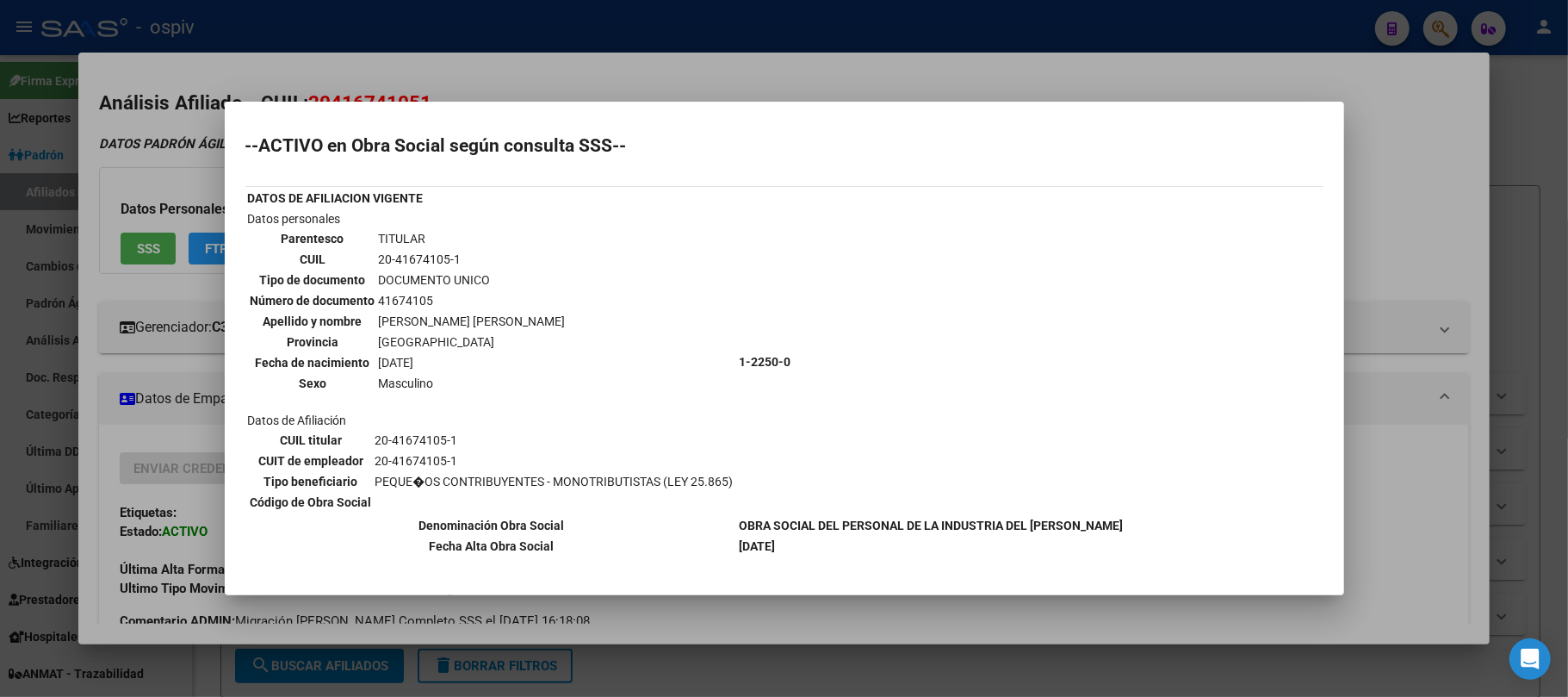
drag, startPoint x: 0, startPoint y: 0, endPoint x: 411, endPoint y: 15, distance: 411.3
click at [410, 14] on div at bounding box center [784, 348] width 1568 height 697
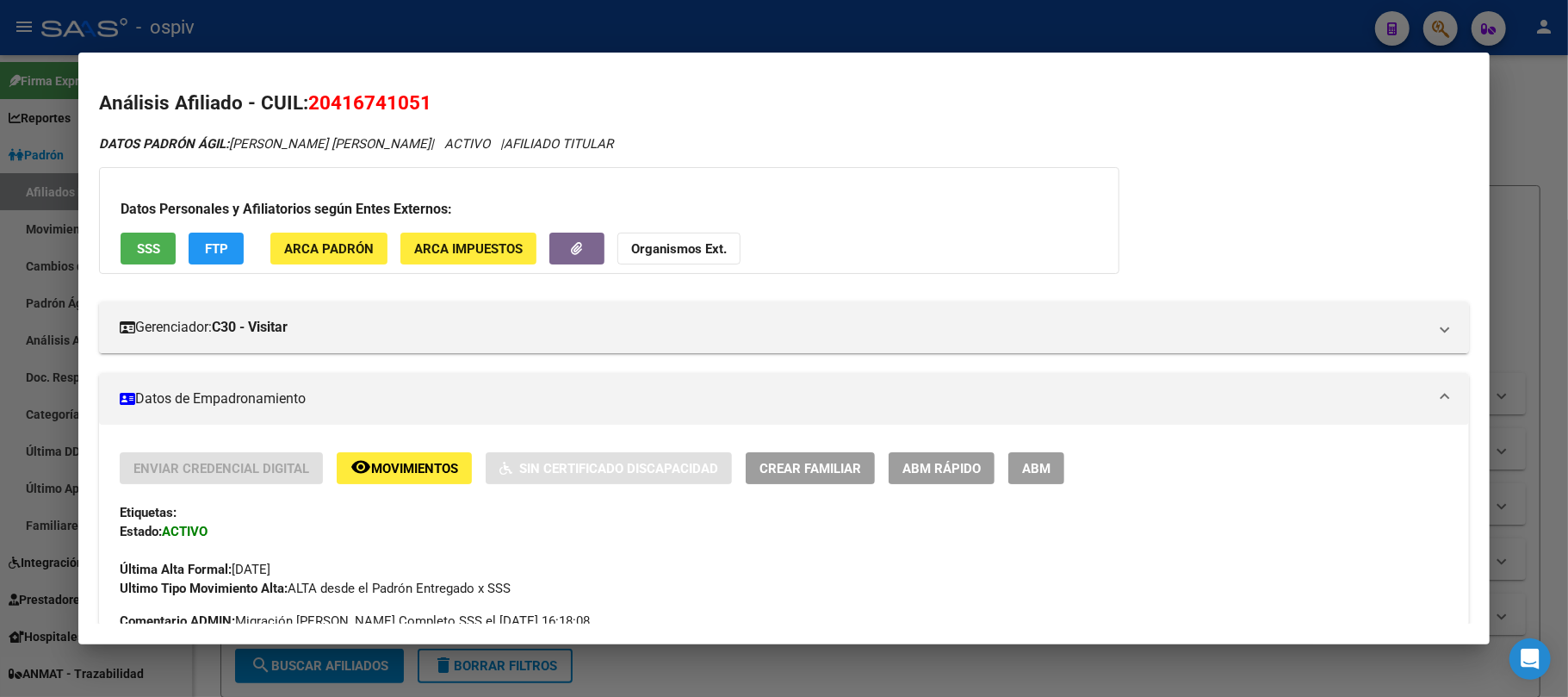
click at [411, 15] on div at bounding box center [784, 348] width 1568 height 697
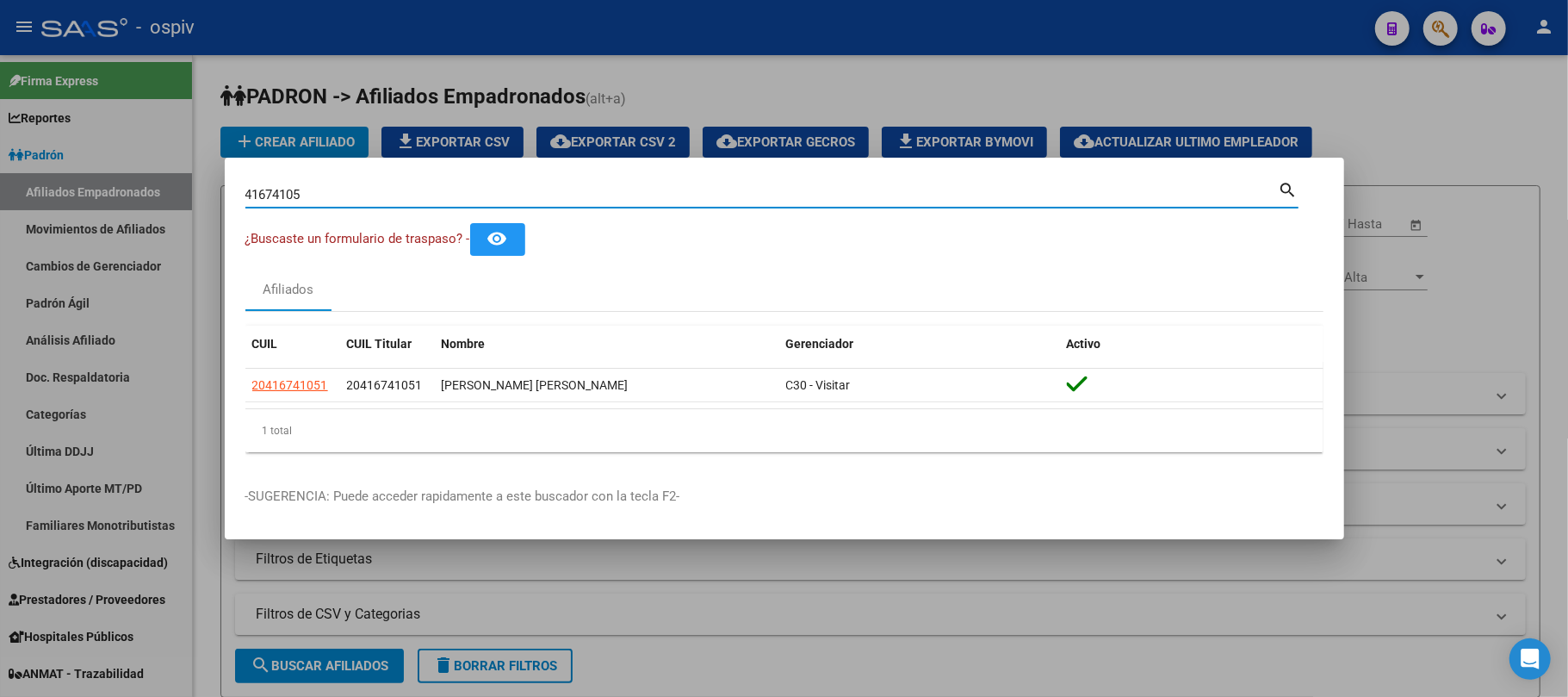
drag, startPoint x: 353, startPoint y: 197, endPoint x: 121, endPoint y: 173, distance: 233.2
click at [121, 173] on div "41674105 Buscar (apellido, dni, cuil, nro traspaso, cuit, obra social) search ¿…" at bounding box center [784, 348] width 1568 height 697
paste input "1719262"
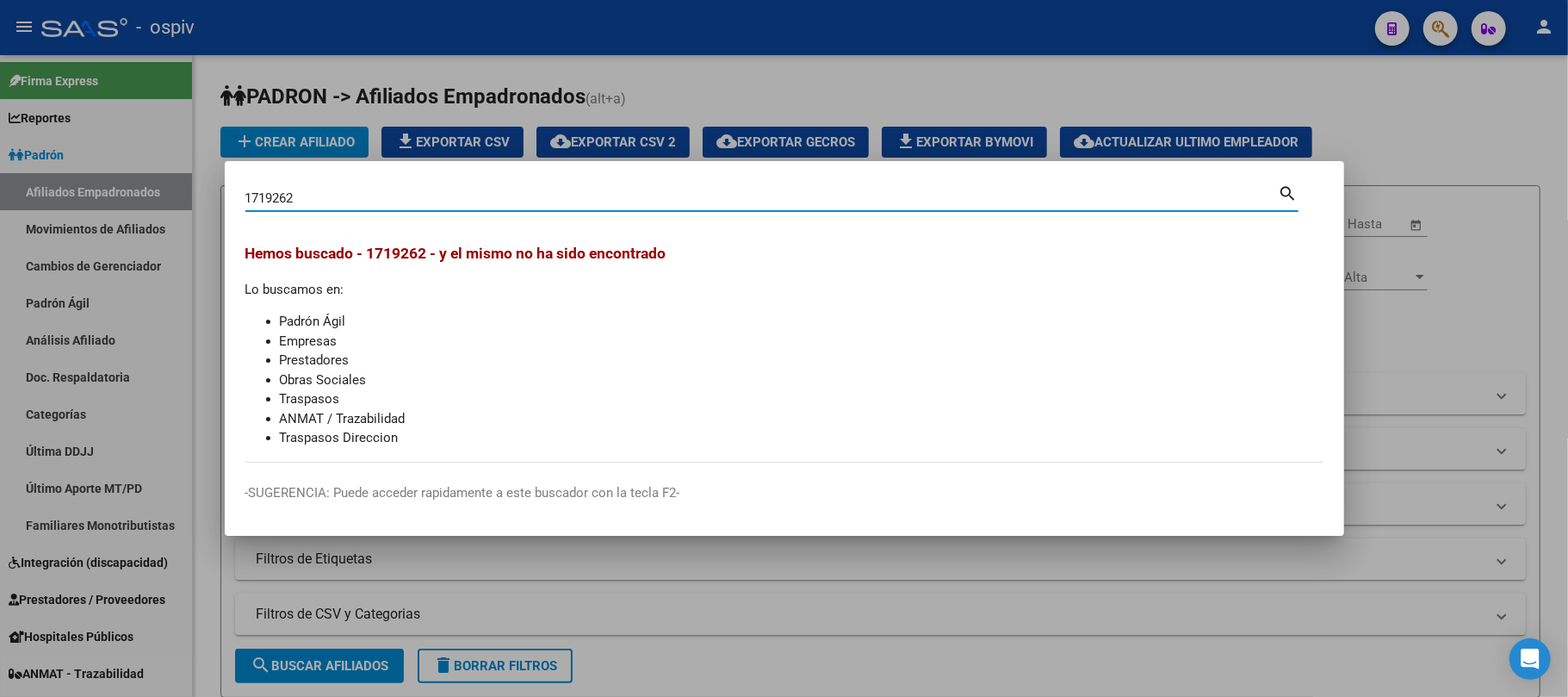
drag, startPoint x: 382, startPoint y: 201, endPoint x: 76, endPoint y: 200, distance: 306.0
click at [76, 200] on div "1719262 Buscar (apellido, dni, cuil, nro traspaso, cuit, obra social) search [P…" at bounding box center [784, 348] width 1568 height 697
paste input "490391"
type input "14903912"
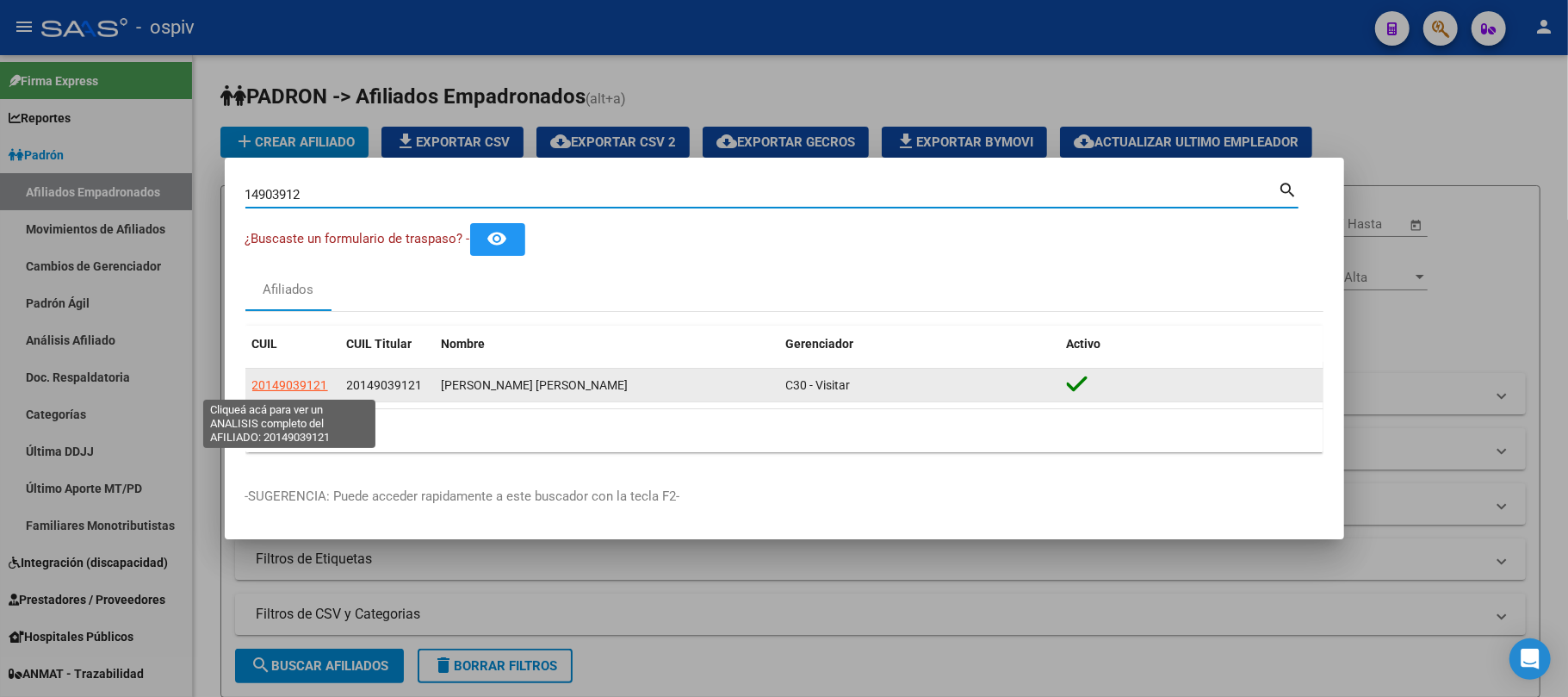
click at [282, 388] on span "20149039121" at bounding box center [291, 384] width 76 height 13
type textarea "20149039121"
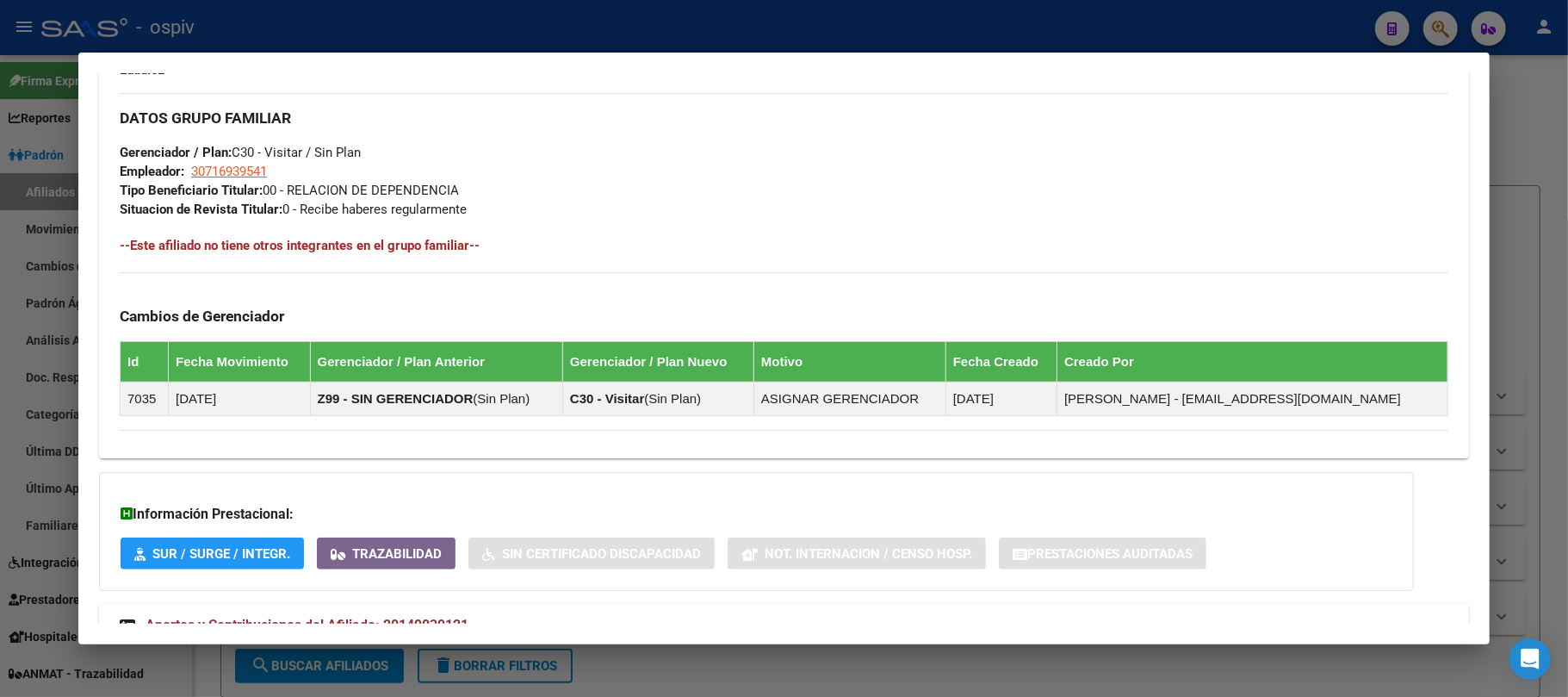
scroll to position [886, 0]
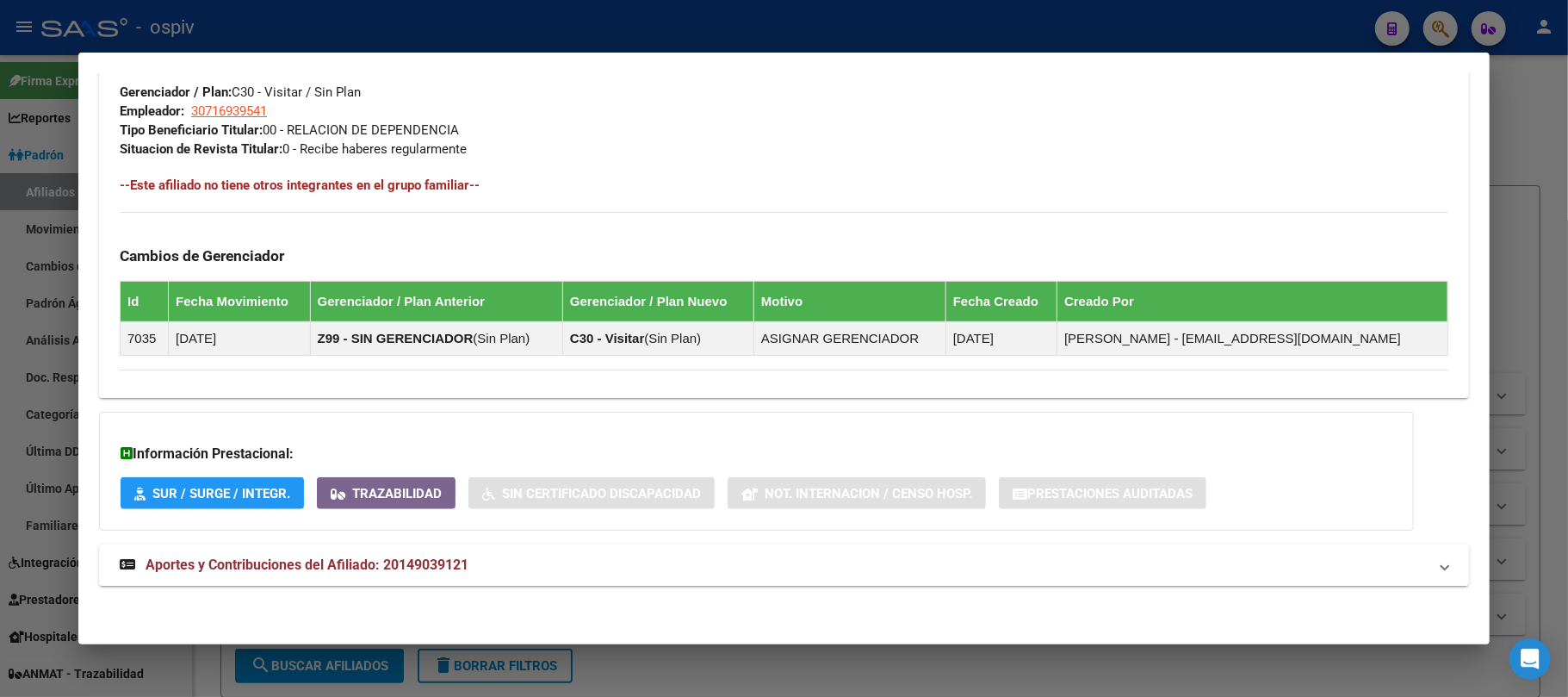
click at [371, 558] on span "Aportes y Contribuciones del Afiliado: 20149039121" at bounding box center [307, 564] width 323 height 16
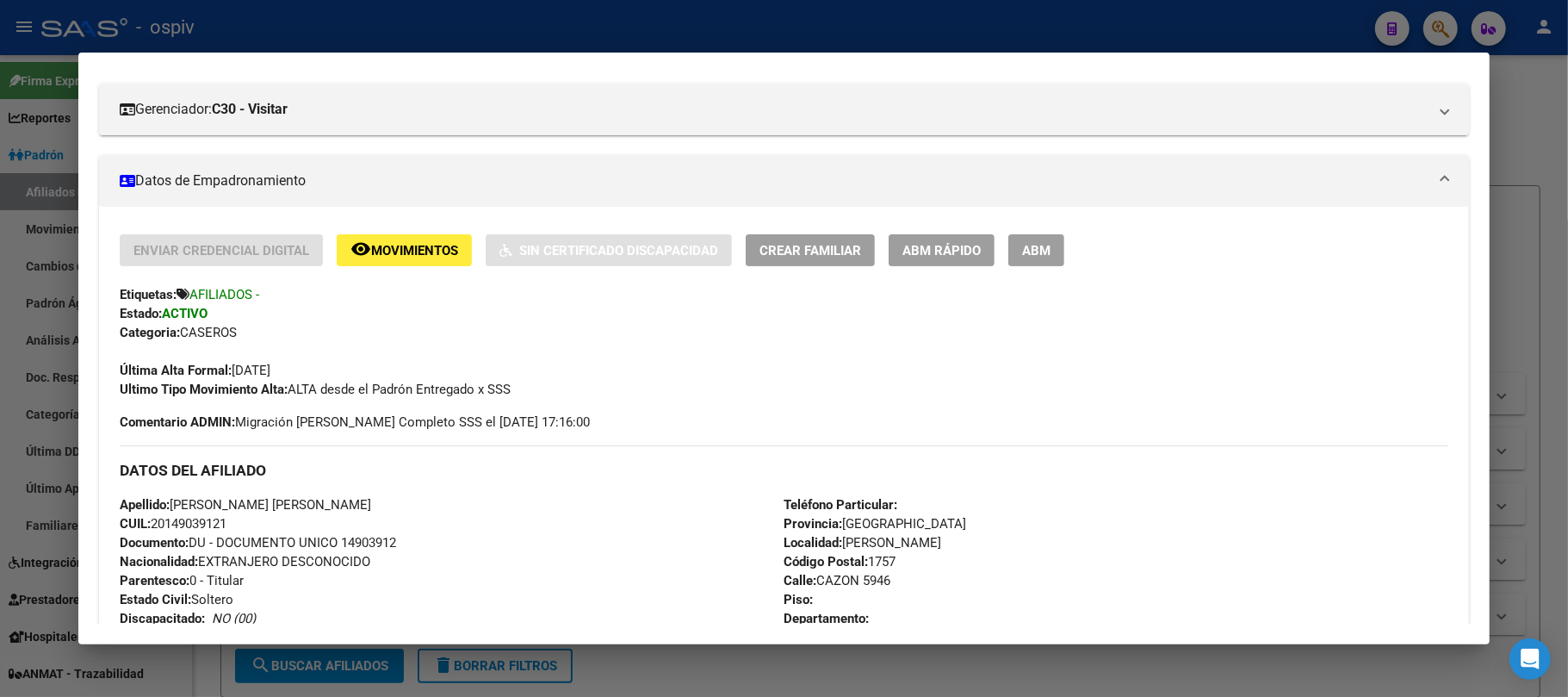
scroll to position [0, 0]
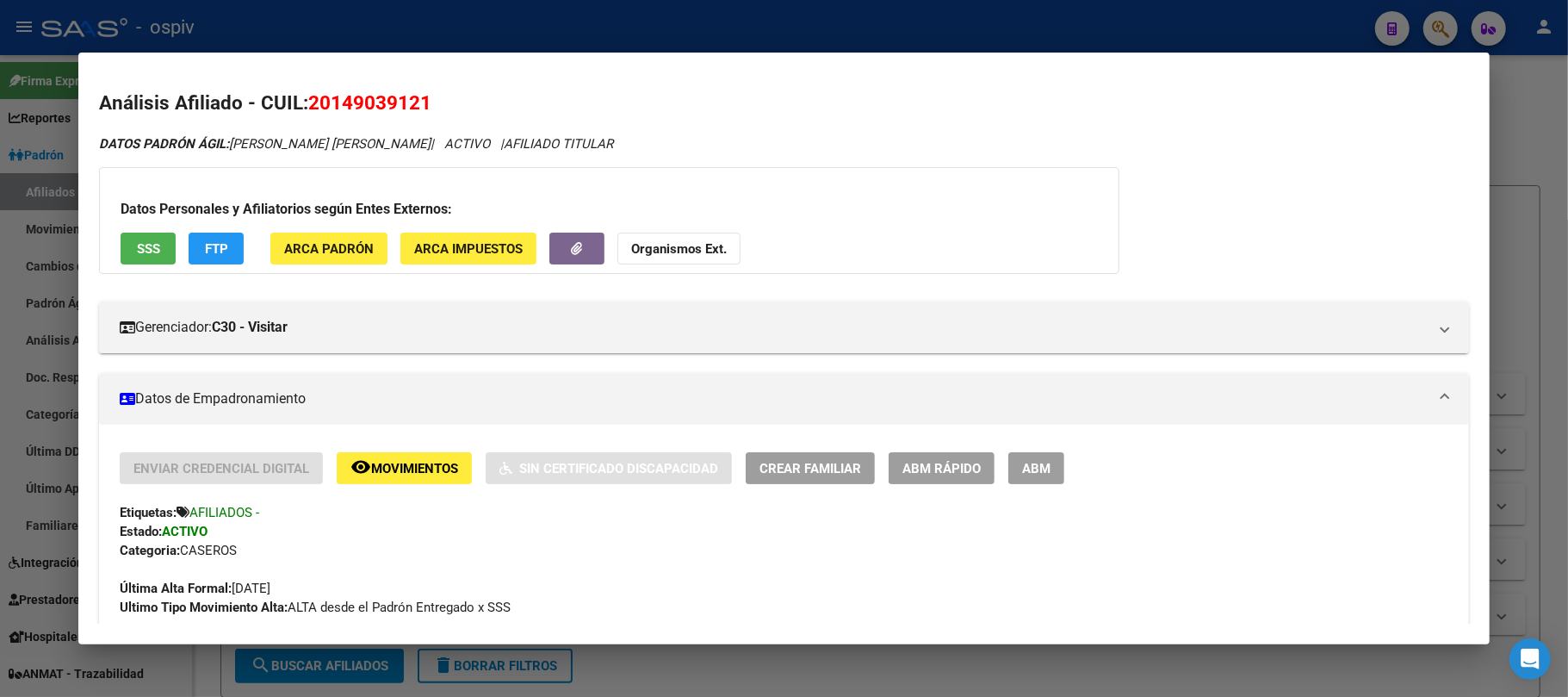
click at [148, 262] on button "SSS" at bounding box center [148, 247] width 55 height 31
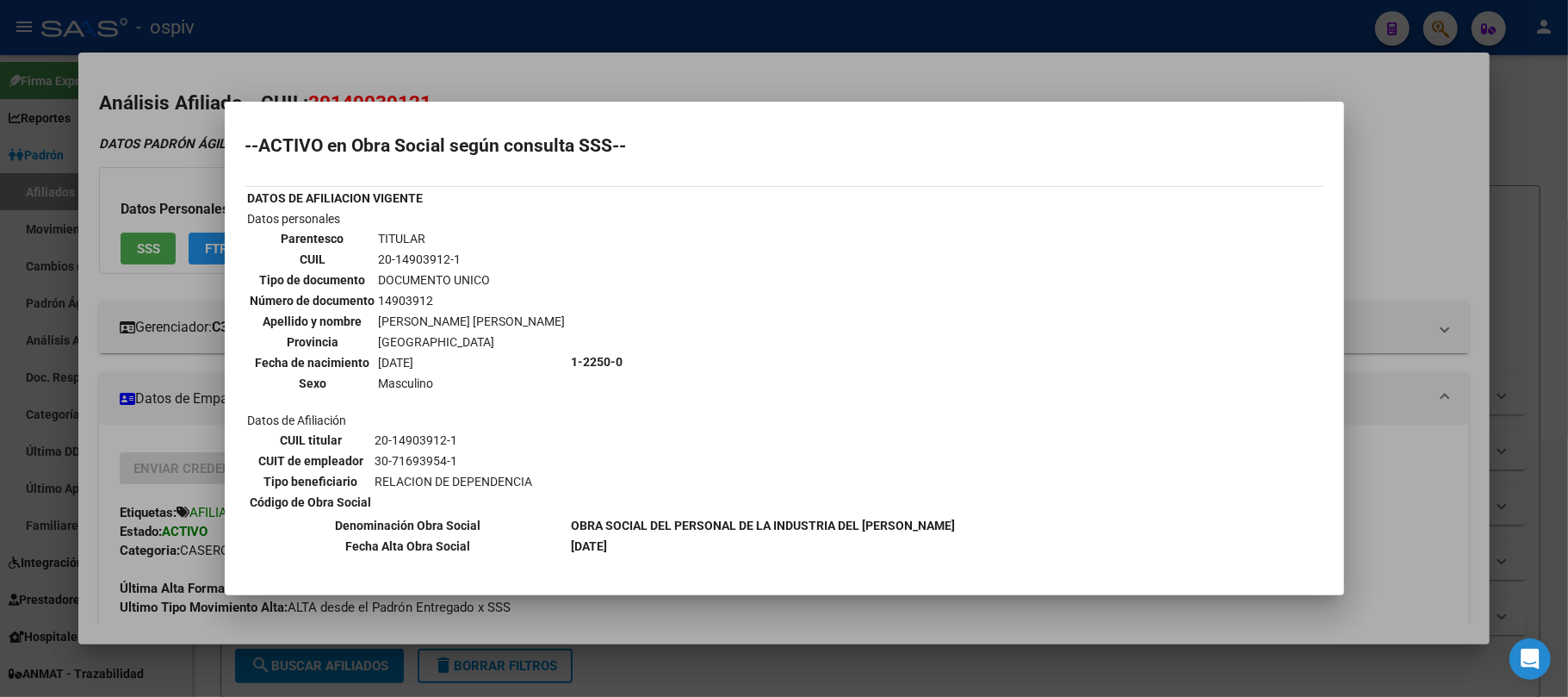
click at [475, 29] on div at bounding box center [784, 348] width 1568 height 697
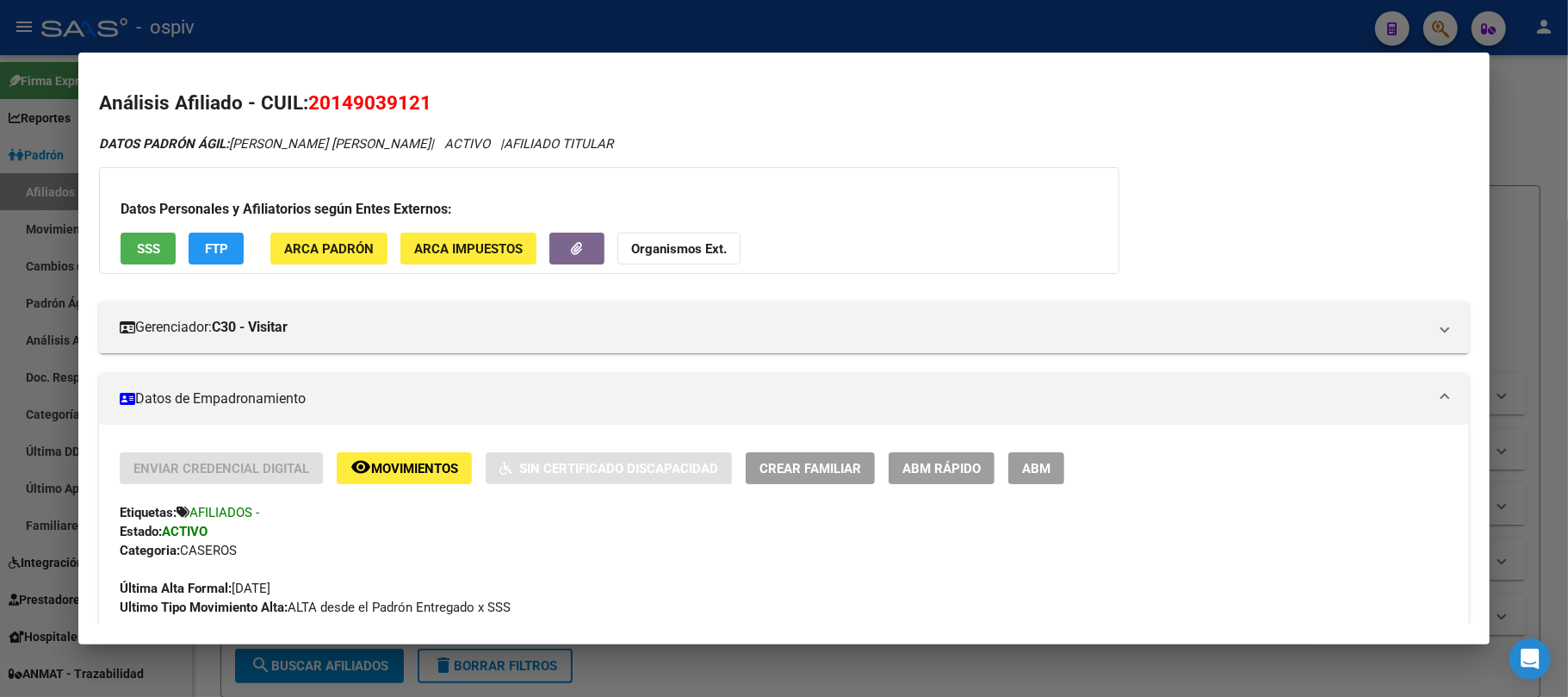
click at [472, 41] on div at bounding box center [784, 348] width 1568 height 697
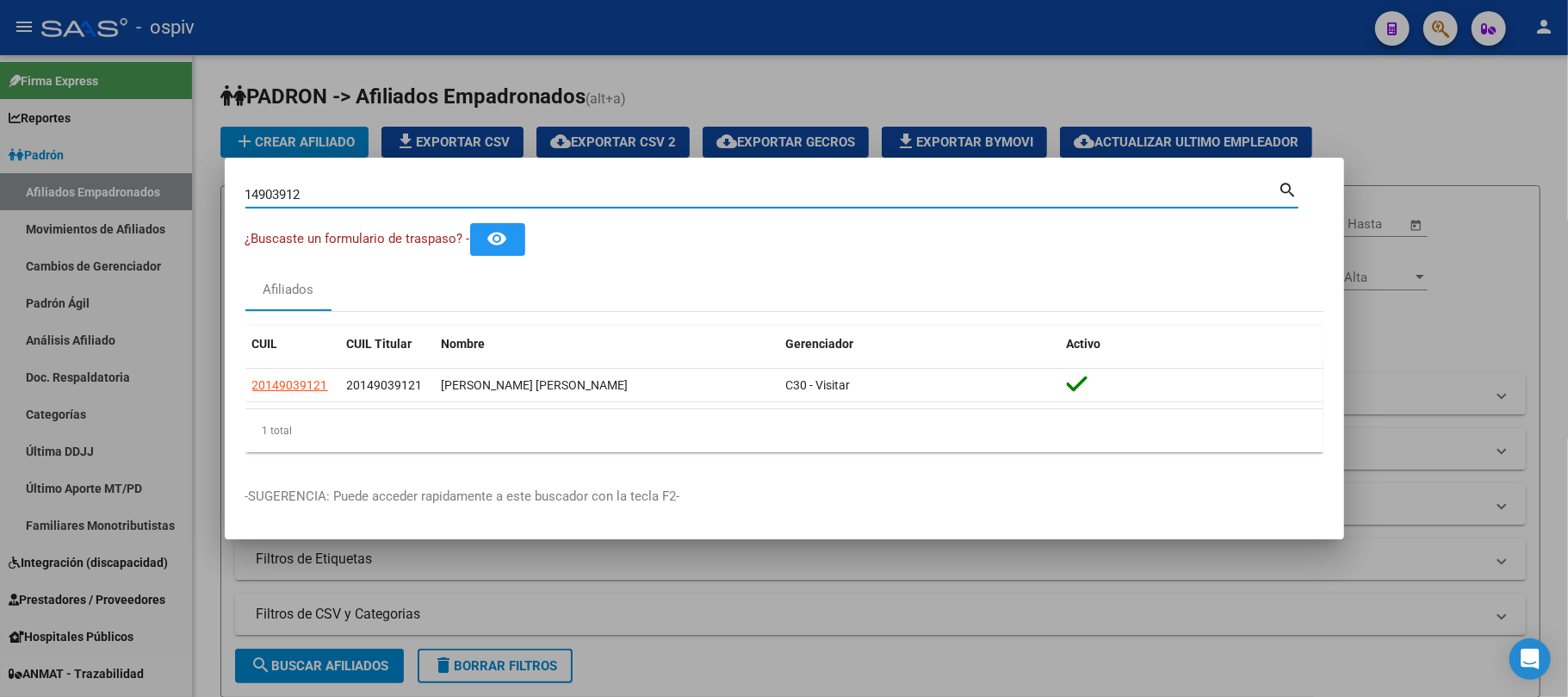
drag, startPoint x: 350, startPoint y: 200, endPoint x: 84, endPoint y: 160, distance: 269.0
click at [84, 160] on div "14903912 Buscar (apellido, dni, cuil, nro traspaso, cuit, obra social) search ¿…" at bounding box center [784, 348] width 1568 height 697
click at [320, 188] on input "14903912" at bounding box center [762, 194] width 1034 height 15
paste input "14903912"
drag, startPoint x: 391, startPoint y: 196, endPoint x: 115, endPoint y: 166, distance: 277.6
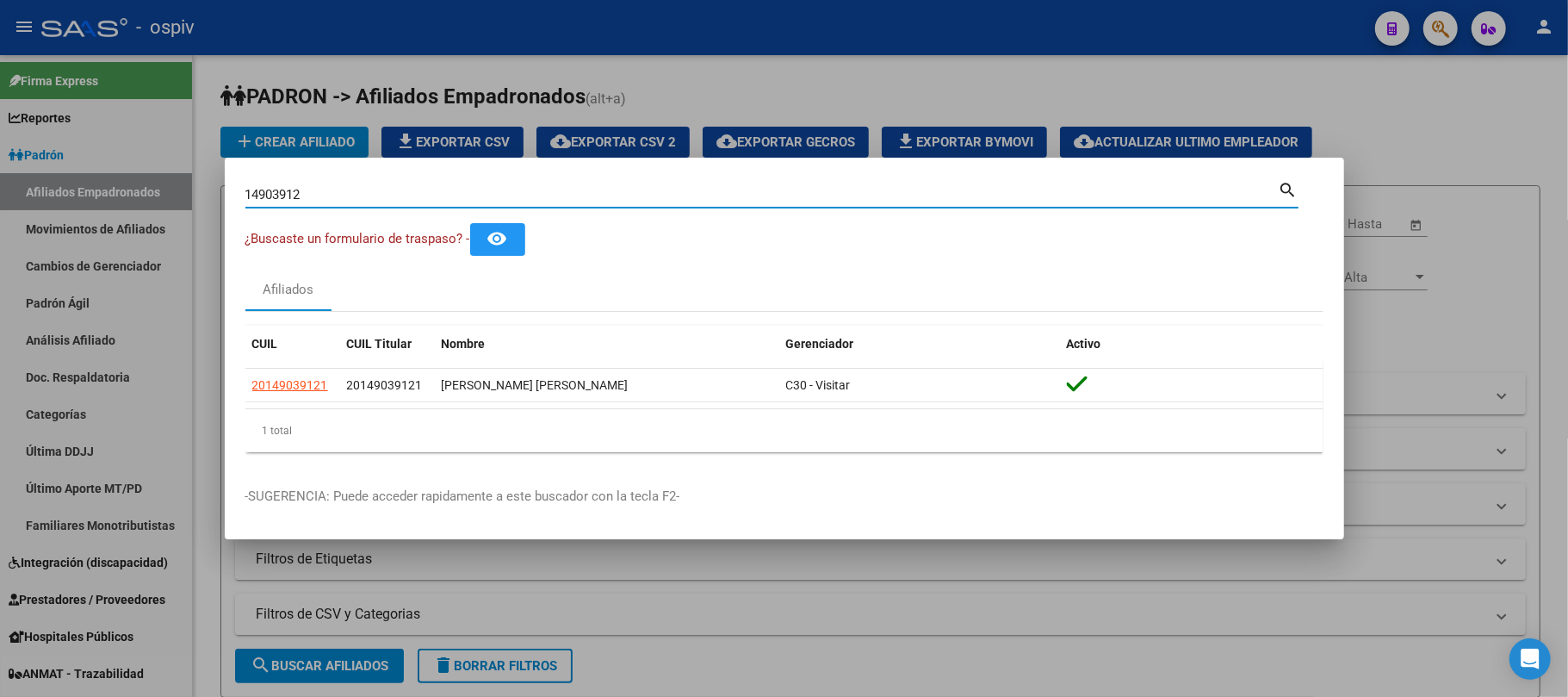
click at [117, 165] on div "14903912 Buscar (apellido, dni, cuil, nro traspaso, cuit, obra social) search ¿…" at bounding box center [784, 348] width 1568 height 697
paste input "40350973"
type input "40350973"
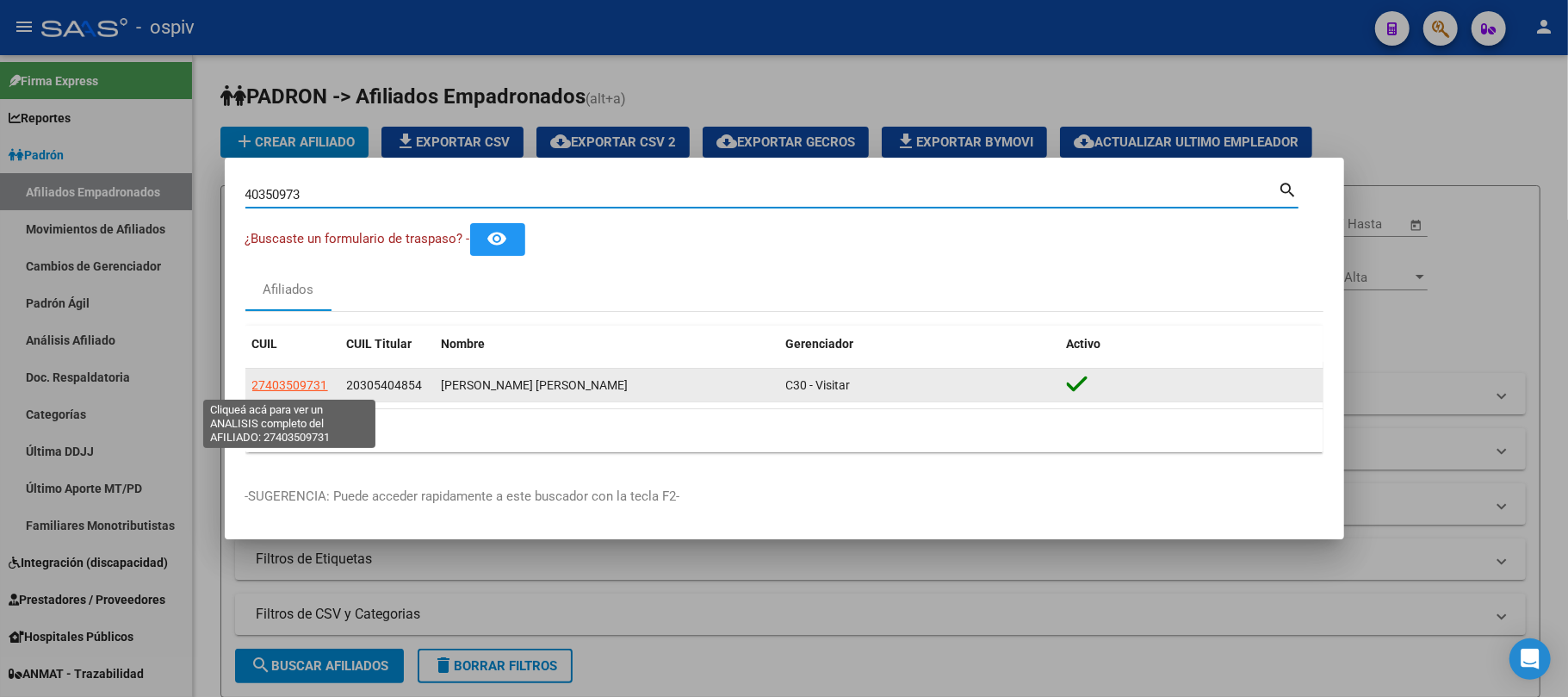
click at [309, 380] on span "27403509731" at bounding box center [291, 384] width 76 height 13
type textarea "27403509731"
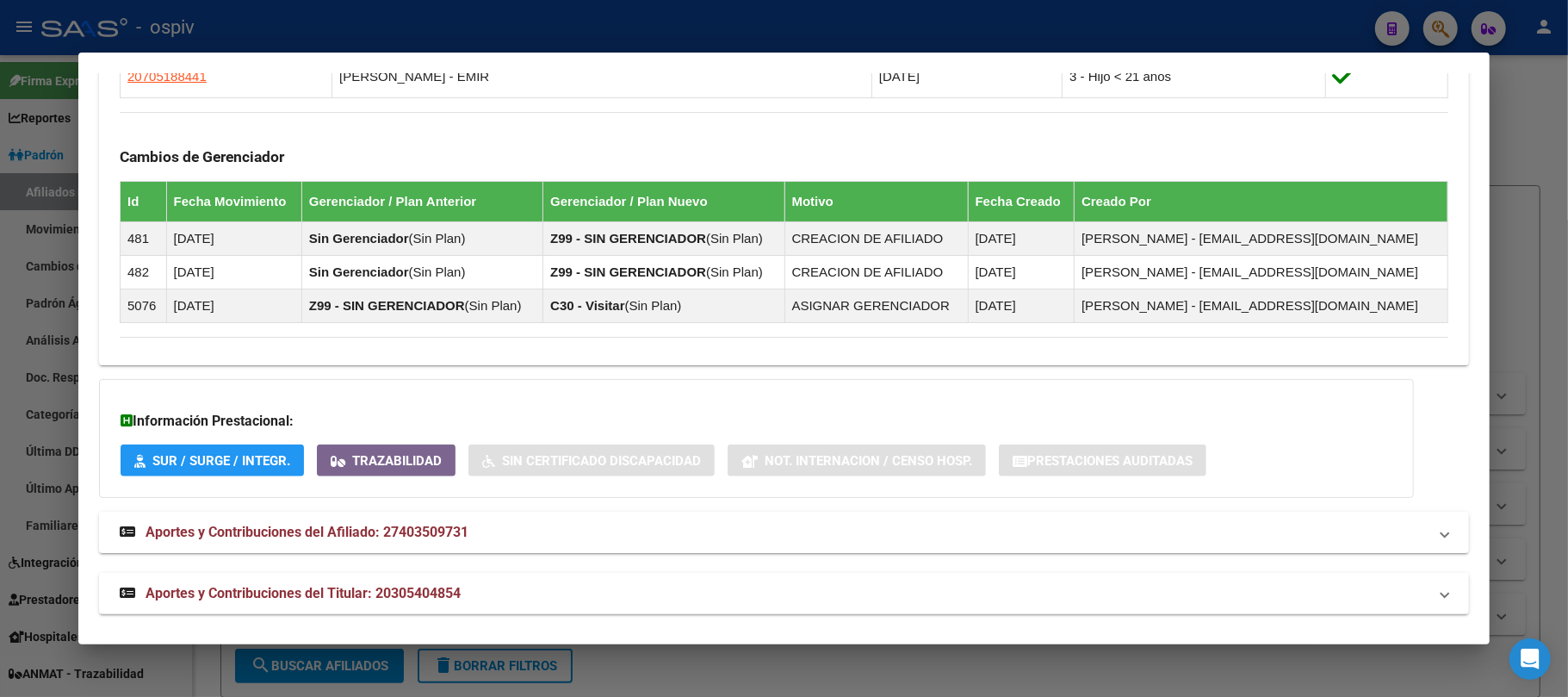
scroll to position [1199, 0]
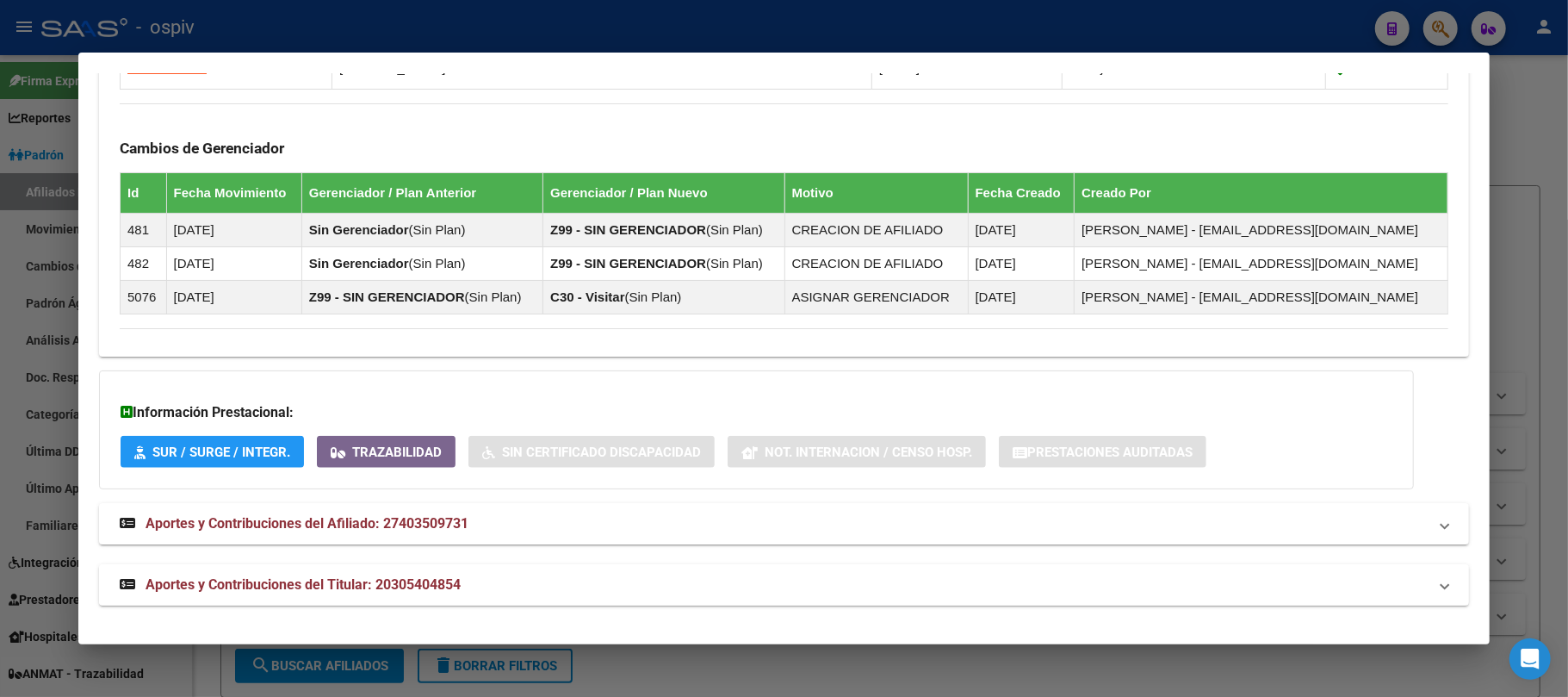
click at [431, 586] on span "Aportes y Contribuciones del Titular: 20305404854" at bounding box center [303, 584] width 315 height 16
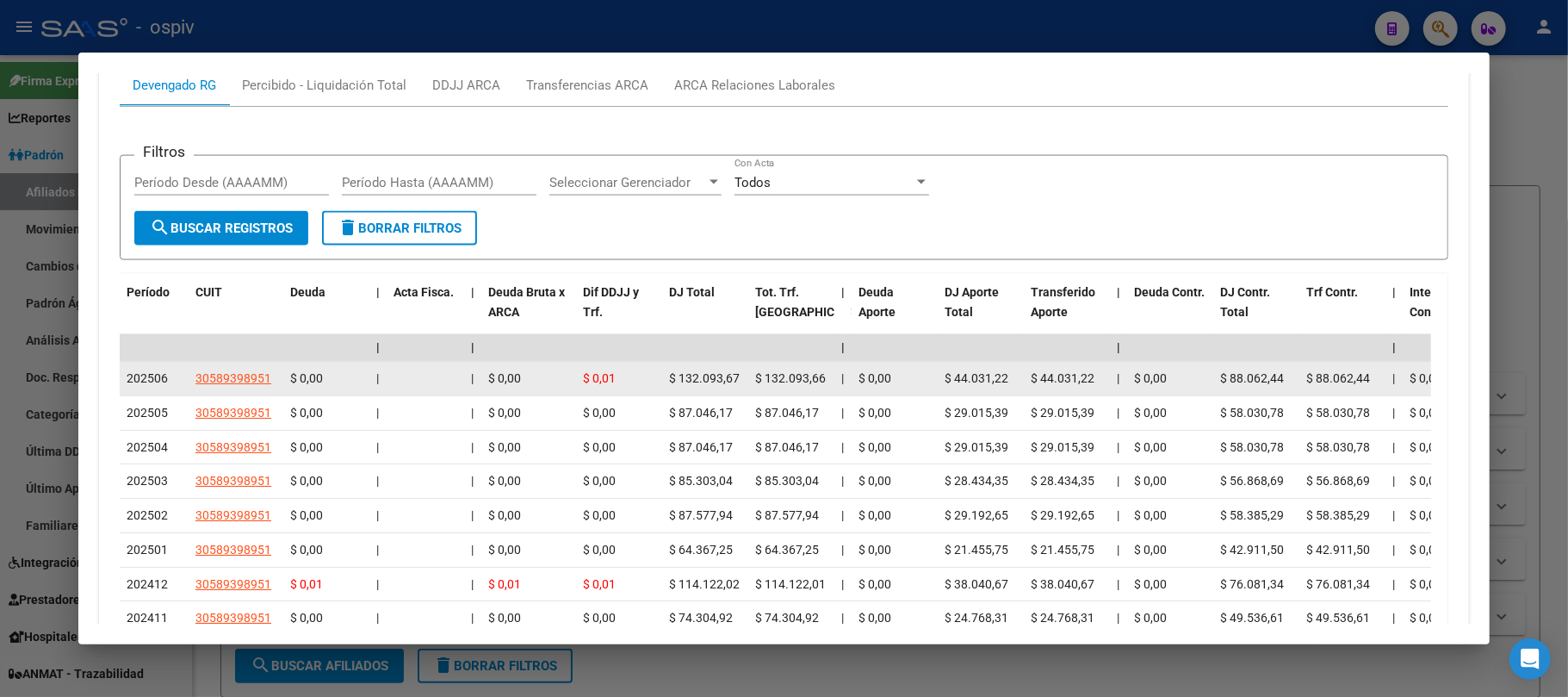
scroll to position [2048, 0]
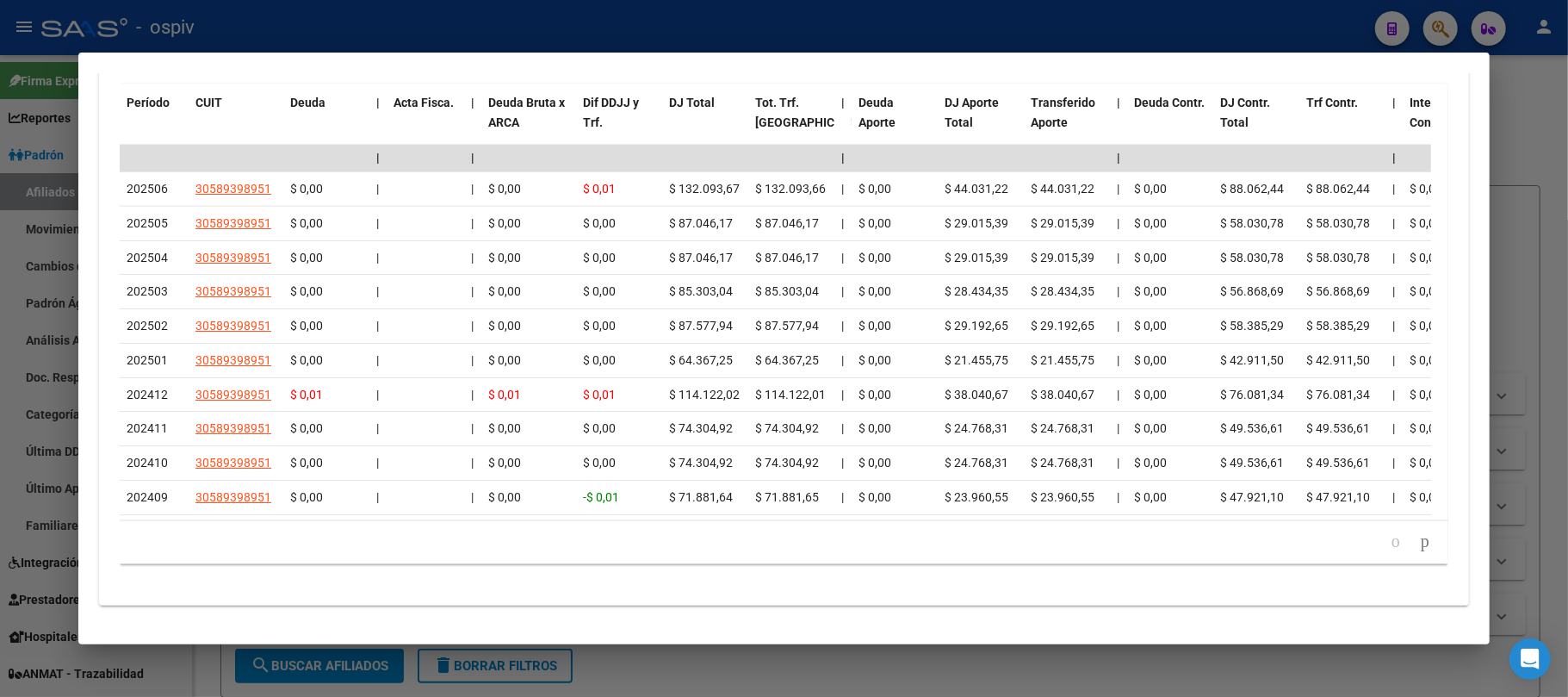
click at [587, 28] on div at bounding box center [784, 348] width 1568 height 697
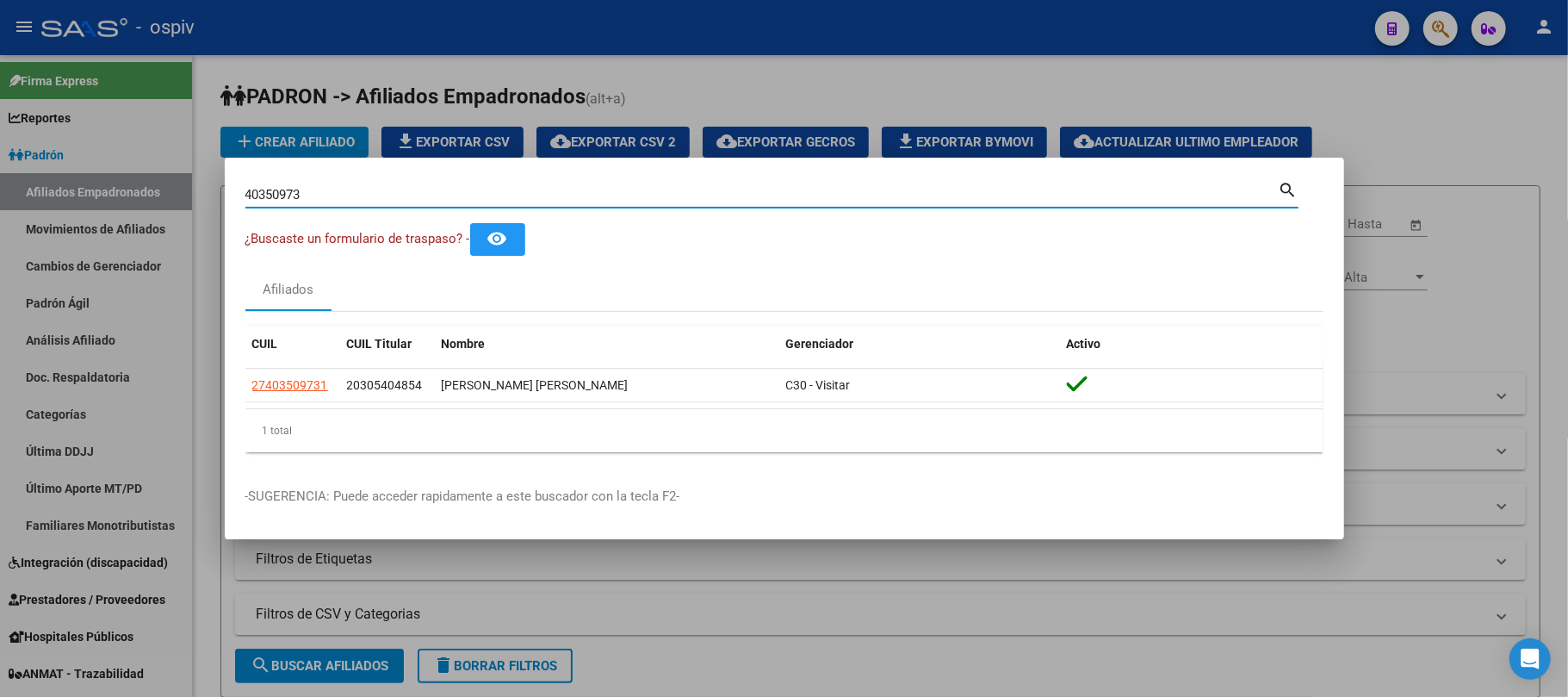
drag, startPoint x: 369, startPoint y: 191, endPoint x: 129, endPoint y: 191, distance: 240.0
click at [129, 191] on div "40350973 Buscar (apellido, dni, cuil, nro traspaso, cuit, obra social) search ¿…" at bounding box center [784, 348] width 1568 height 697
paste input "18058101"
type input "18058101"
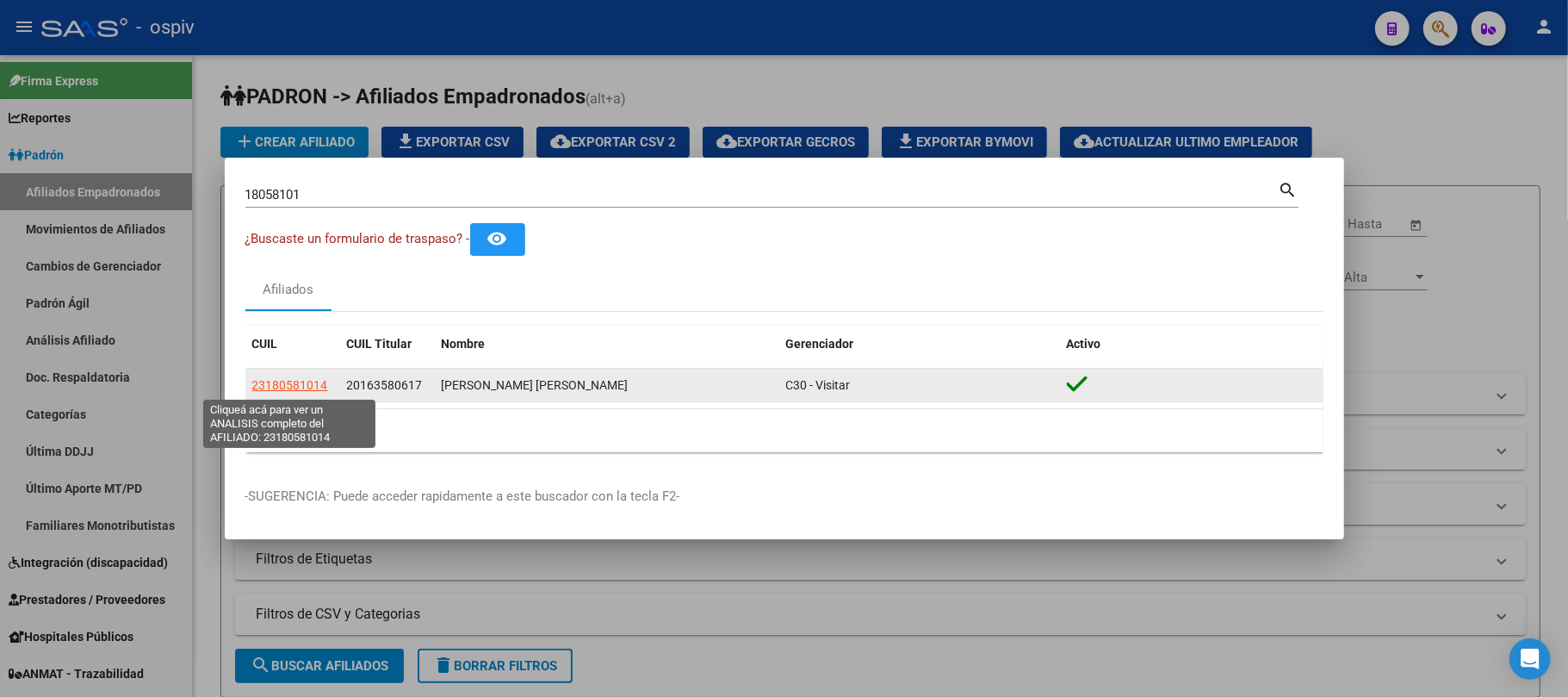
click at [281, 383] on span "23180581014" at bounding box center [291, 384] width 76 height 13
type textarea "23180581014"
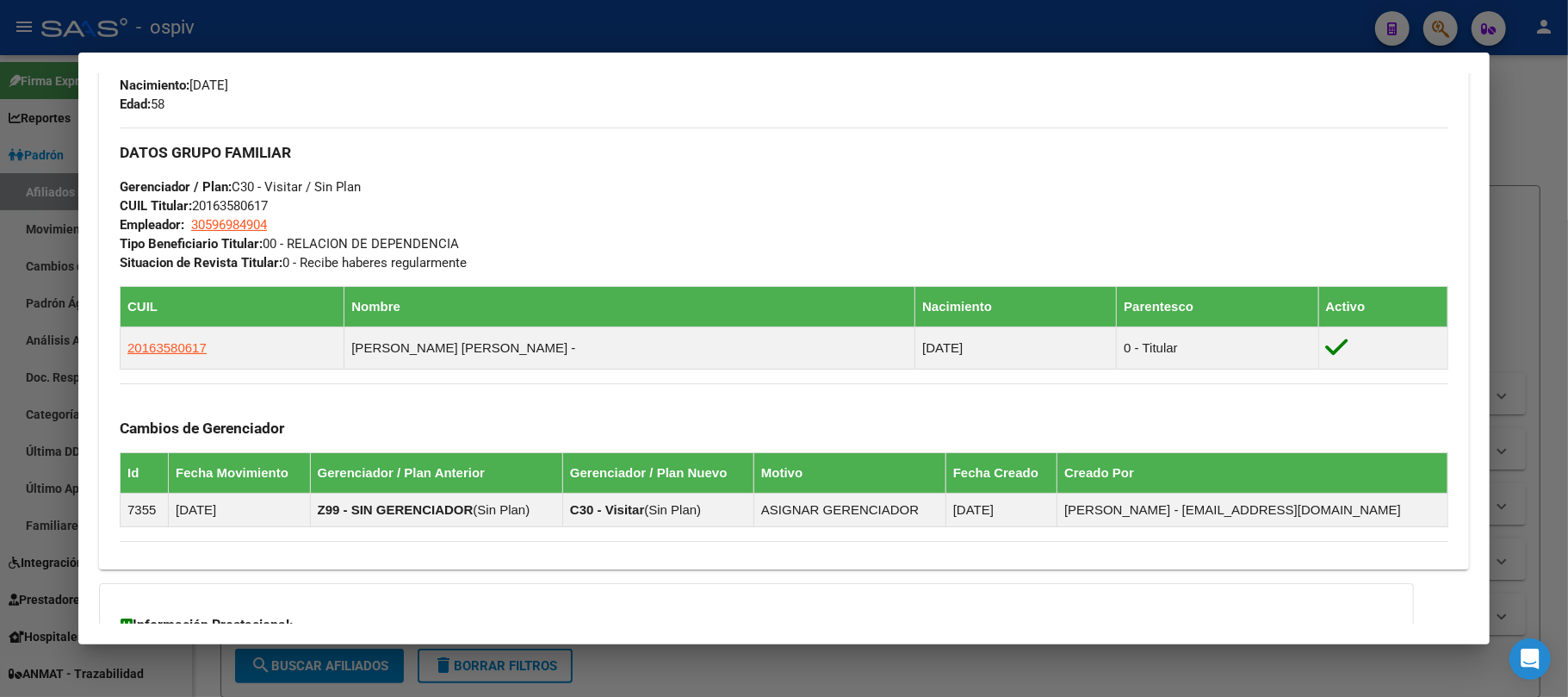
scroll to position [986, 0]
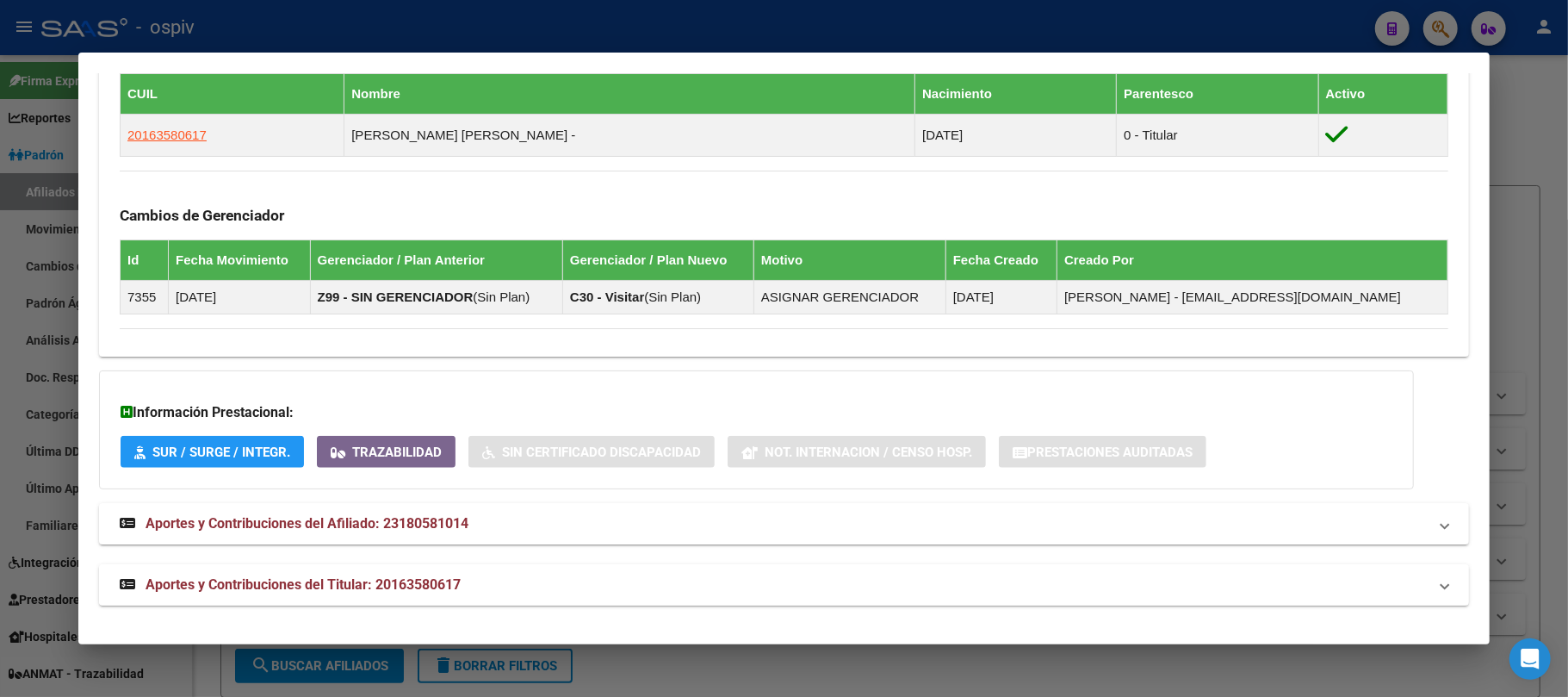
click at [376, 576] on span "Aportes y Contribuciones del Titular: 20163580617" at bounding box center [303, 584] width 315 height 16
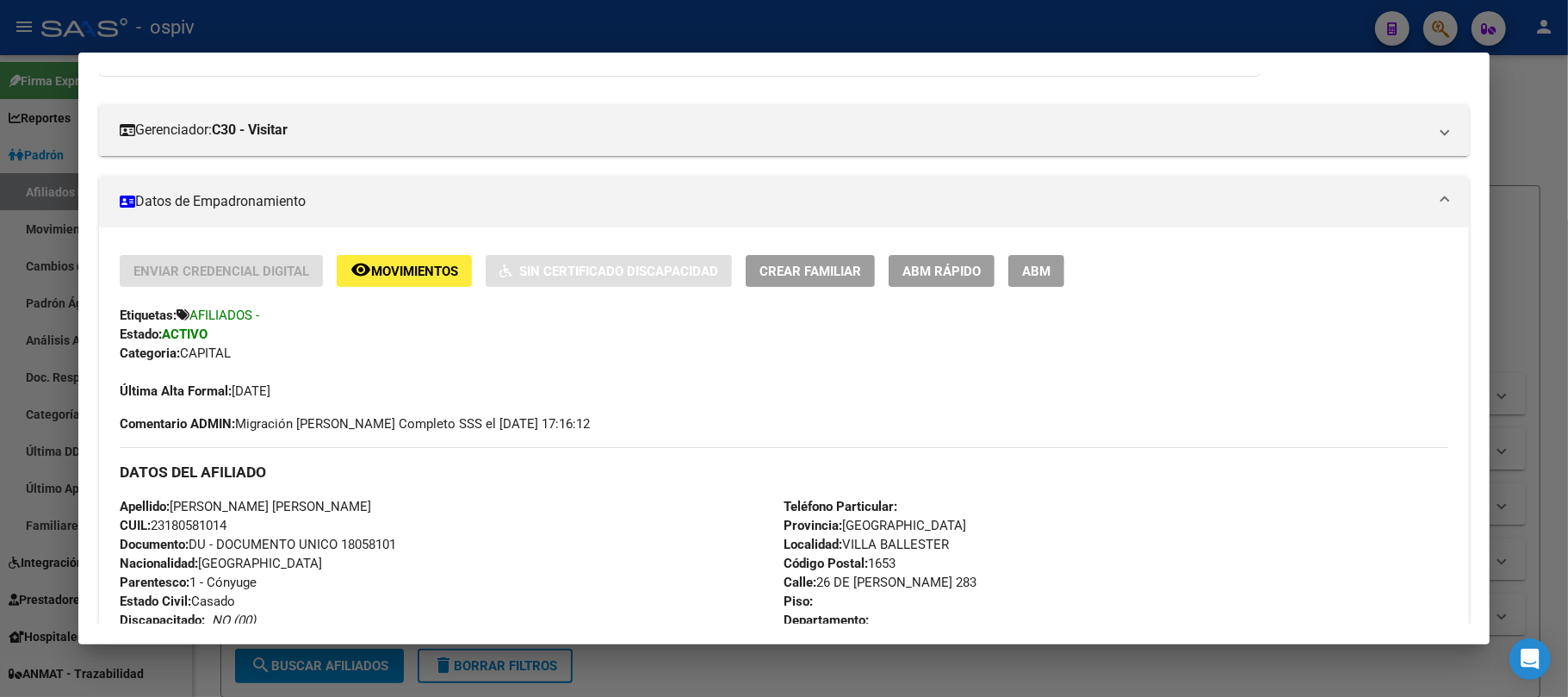
scroll to position [0, 0]
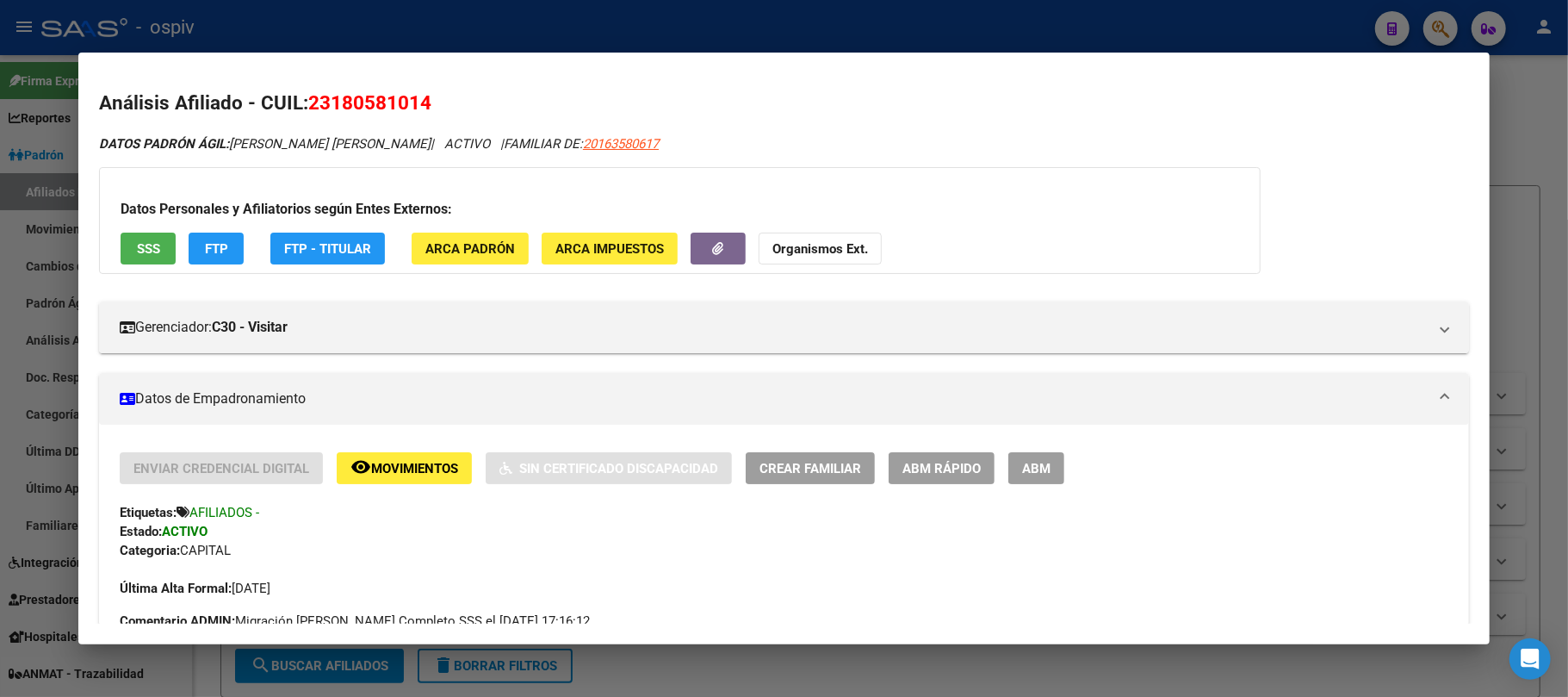
click at [150, 256] on button "SSS" at bounding box center [148, 247] width 55 height 31
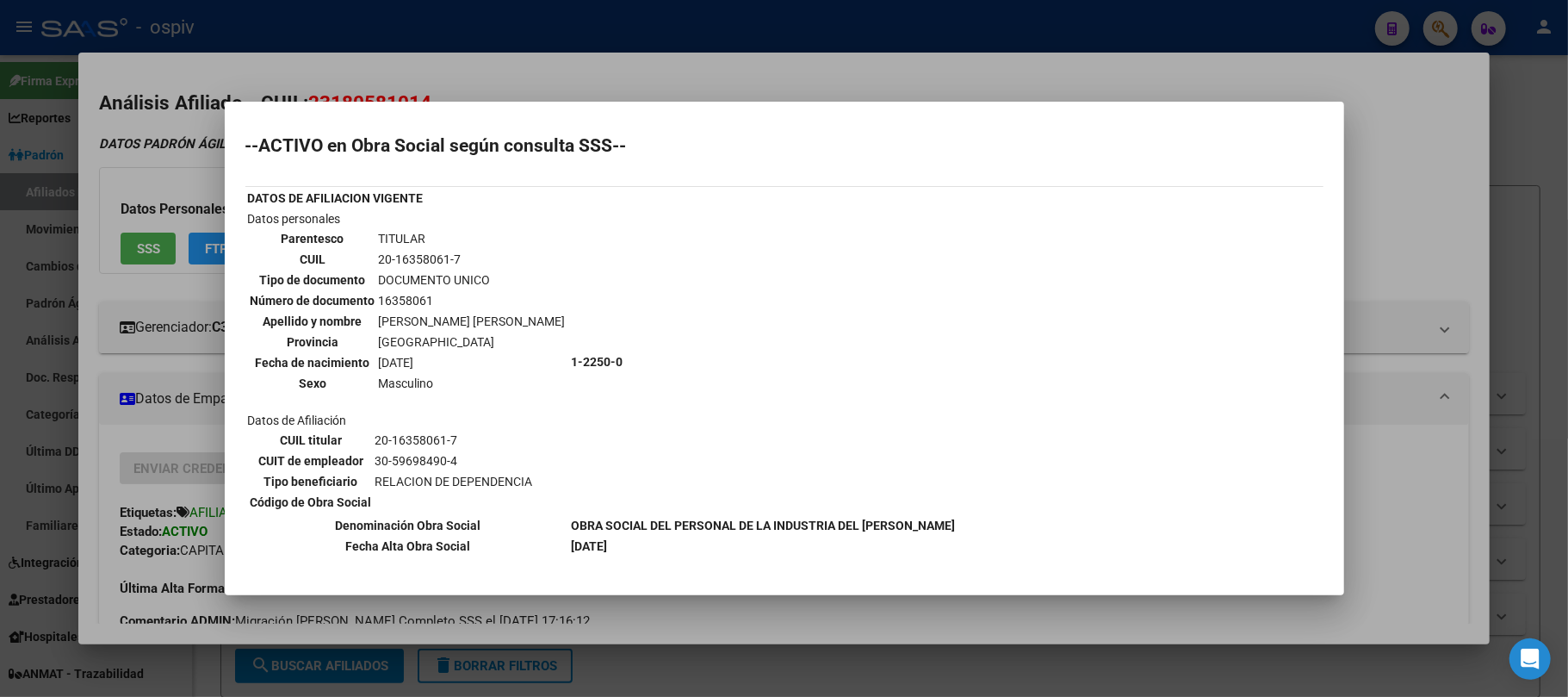
click at [661, 34] on div at bounding box center [784, 348] width 1568 height 697
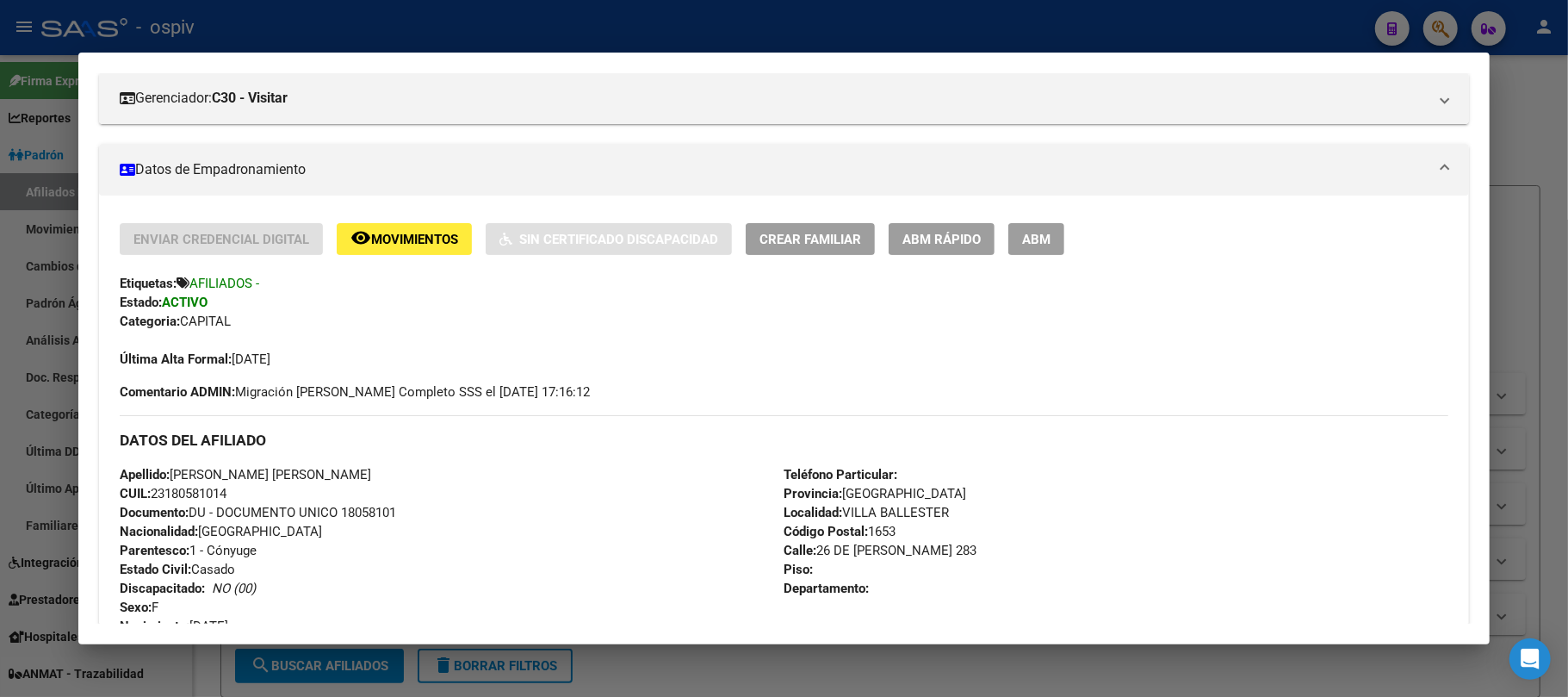
scroll to position [114, 0]
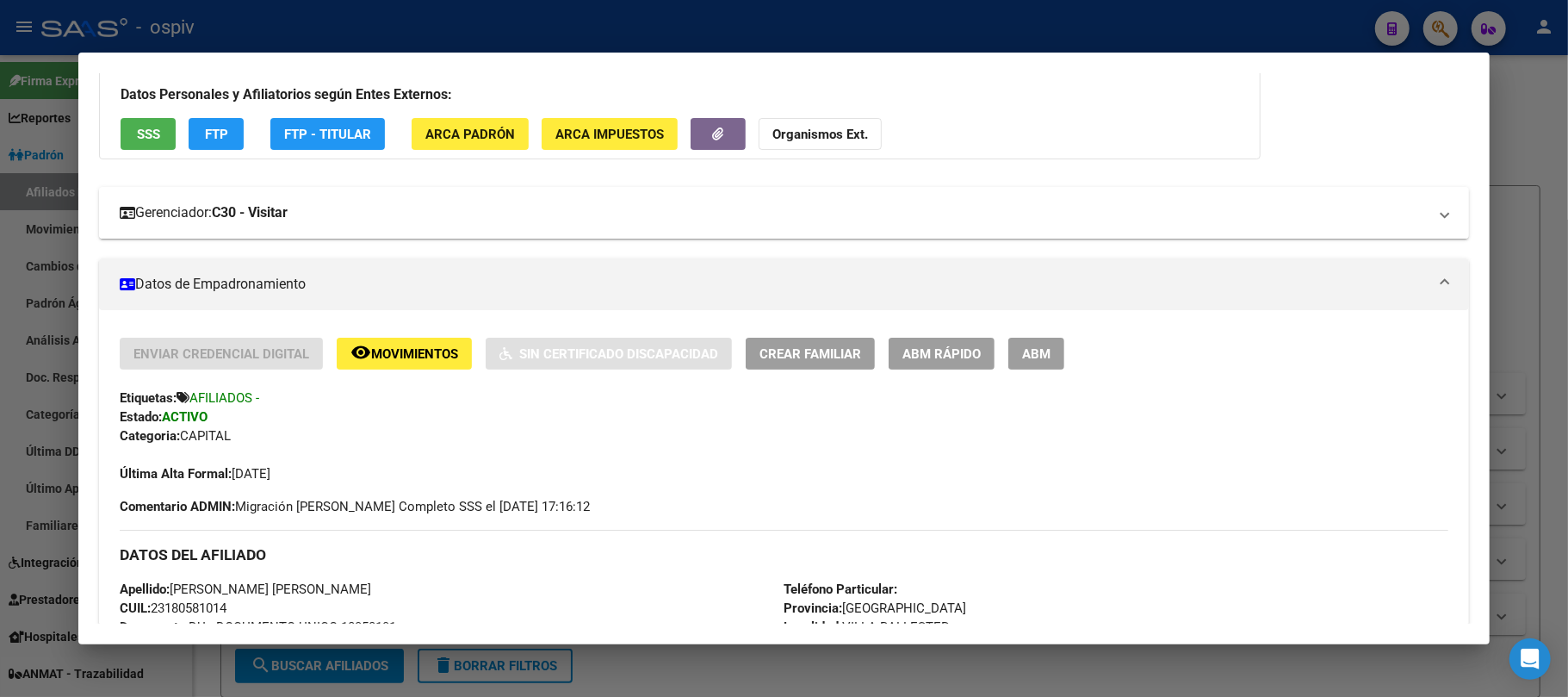
click at [1433, 215] on mat-expansion-panel-header "Gerenciador: C30 - Visitar" at bounding box center [784, 212] width 1370 height 51
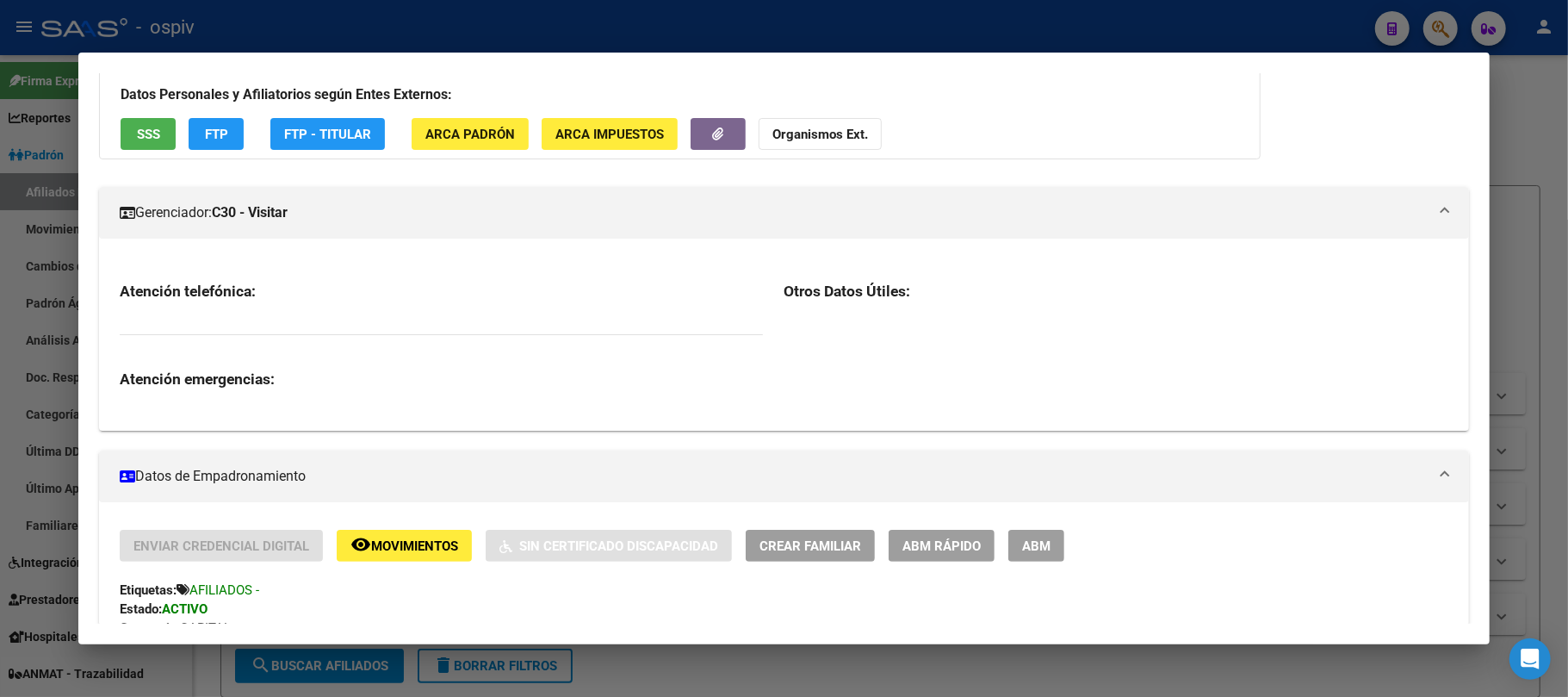
click at [1433, 215] on mat-expansion-panel-header "Gerenciador: C30 - Visitar" at bounding box center [784, 212] width 1370 height 51
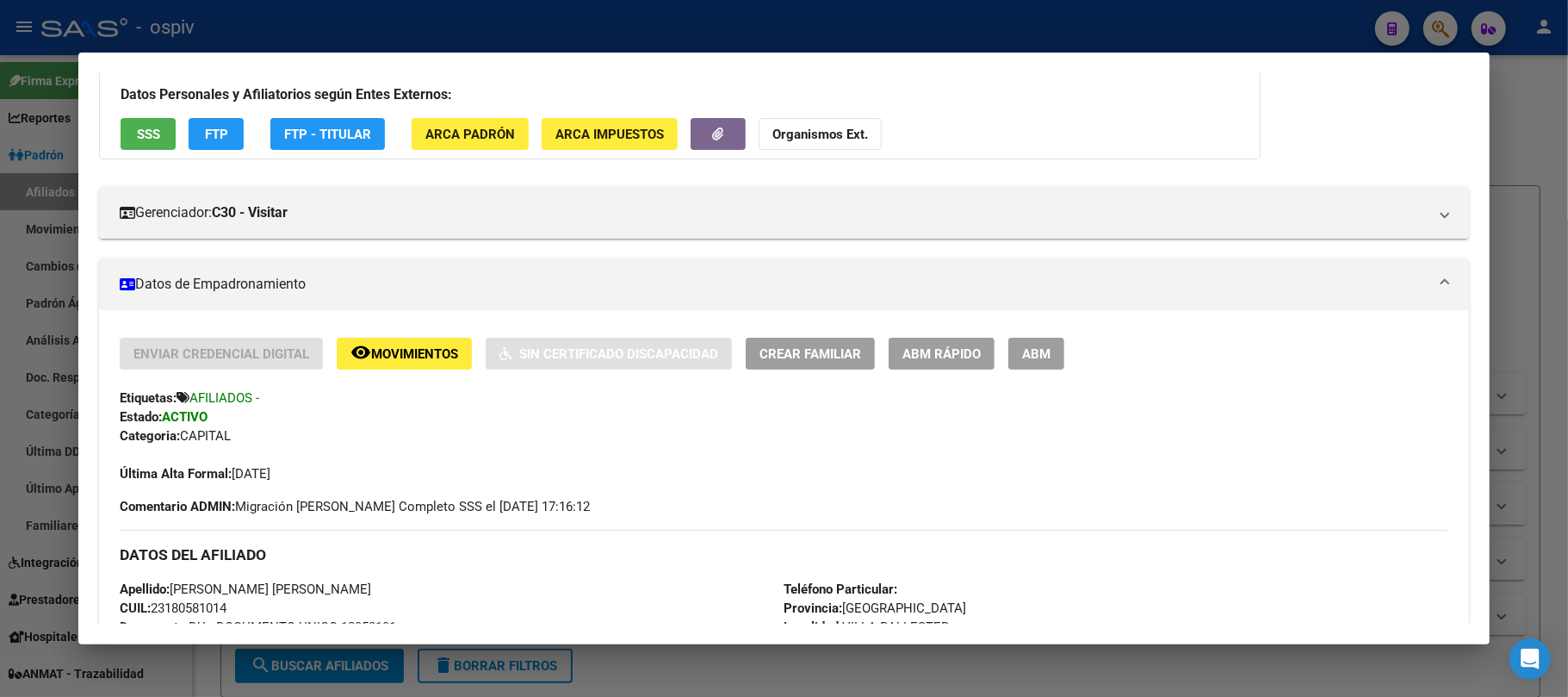
click at [417, 35] on div at bounding box center [784, 348] width 1568 height 697
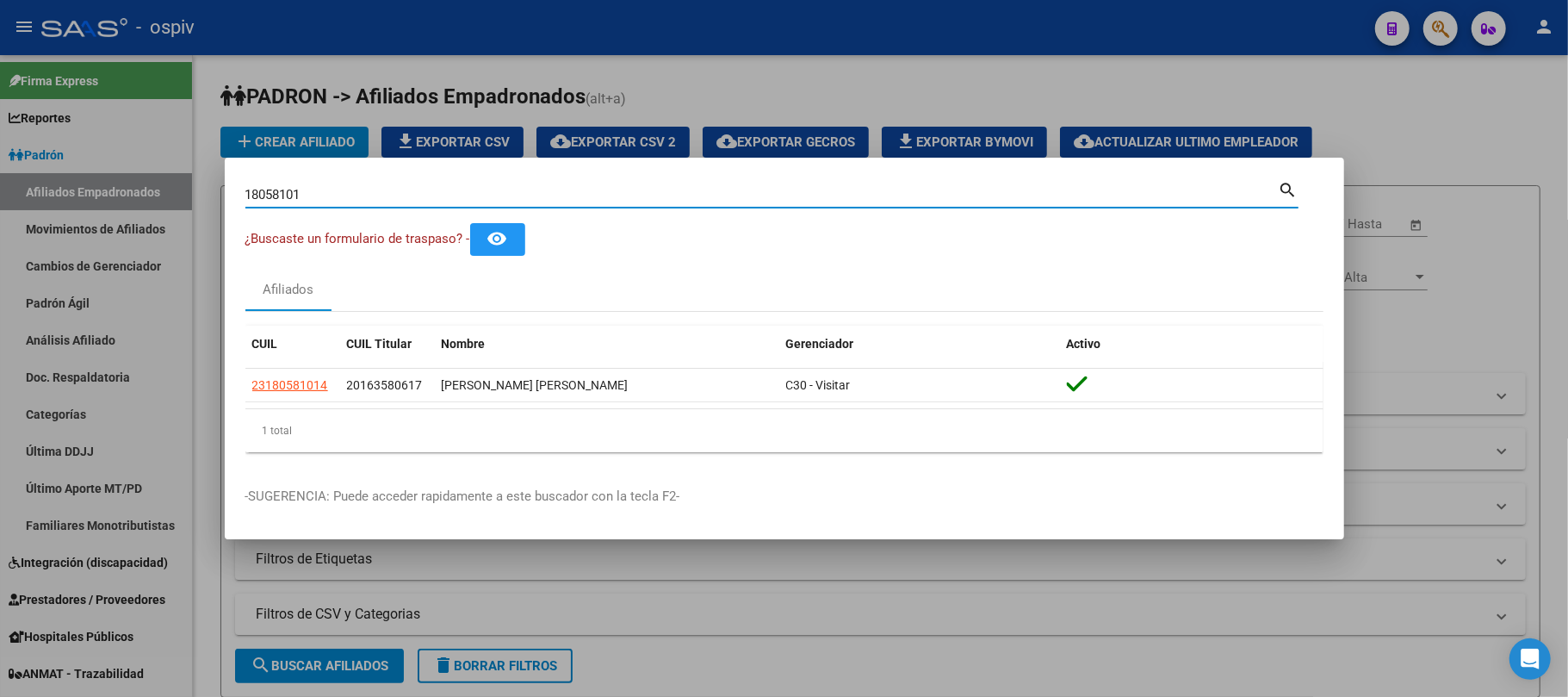
drag, startPoint x: 384, startPoint y: 193, endPoint x: 76, endPoint y: 192, distance: 308.0
click at [76, 192] on div "18058101 Buscar (apellido, dni, cuil, nro traspaso, cuit, obra social) search ¿…" at bounding box center [784, 348] width 1568 height 697
paste input "32274633"
type input "32274633"
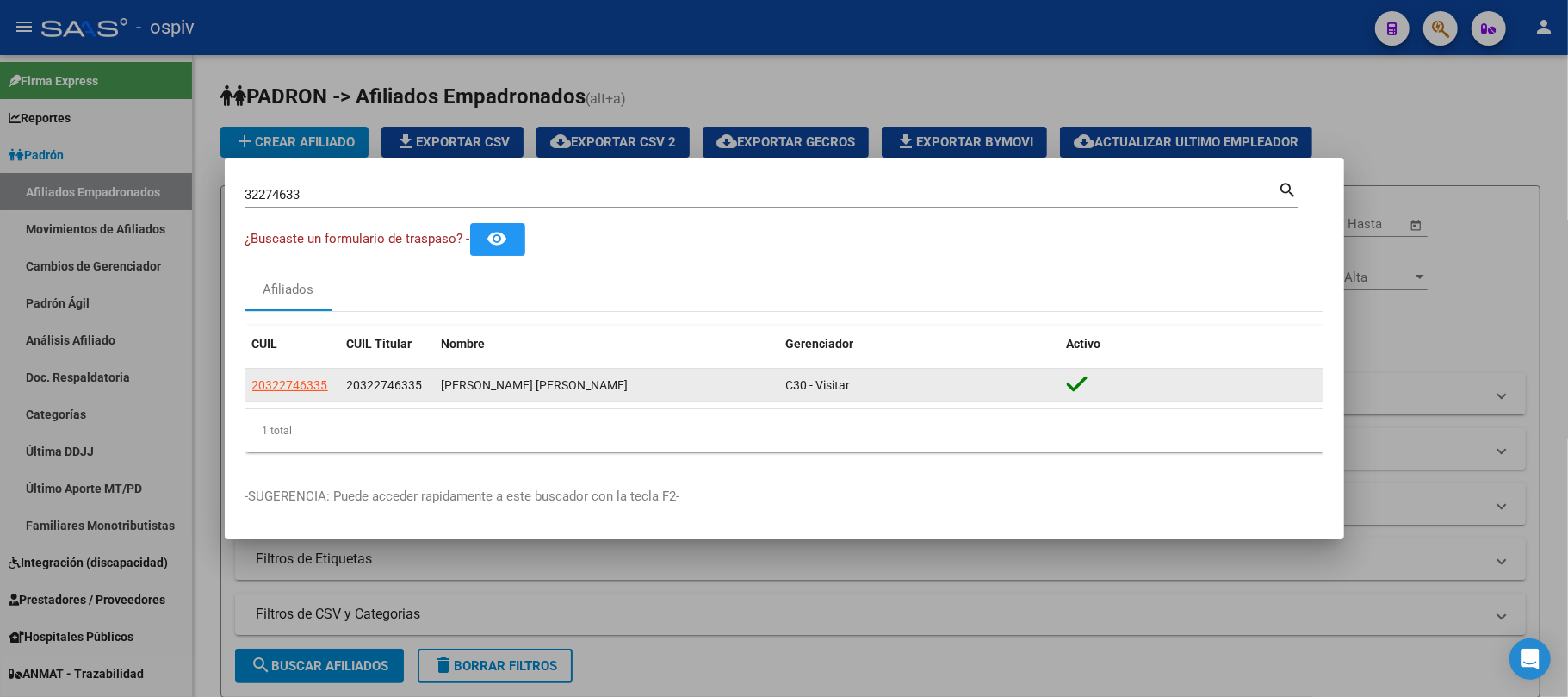
click at [298, 375] on app-link-go-to "20322746335" at bounding box center [291, 385] width 76 height 20
click at [304, 384] on span "20322746335" at bounding box center [291, 384] width 76 height 13
type textarea "20322746335"
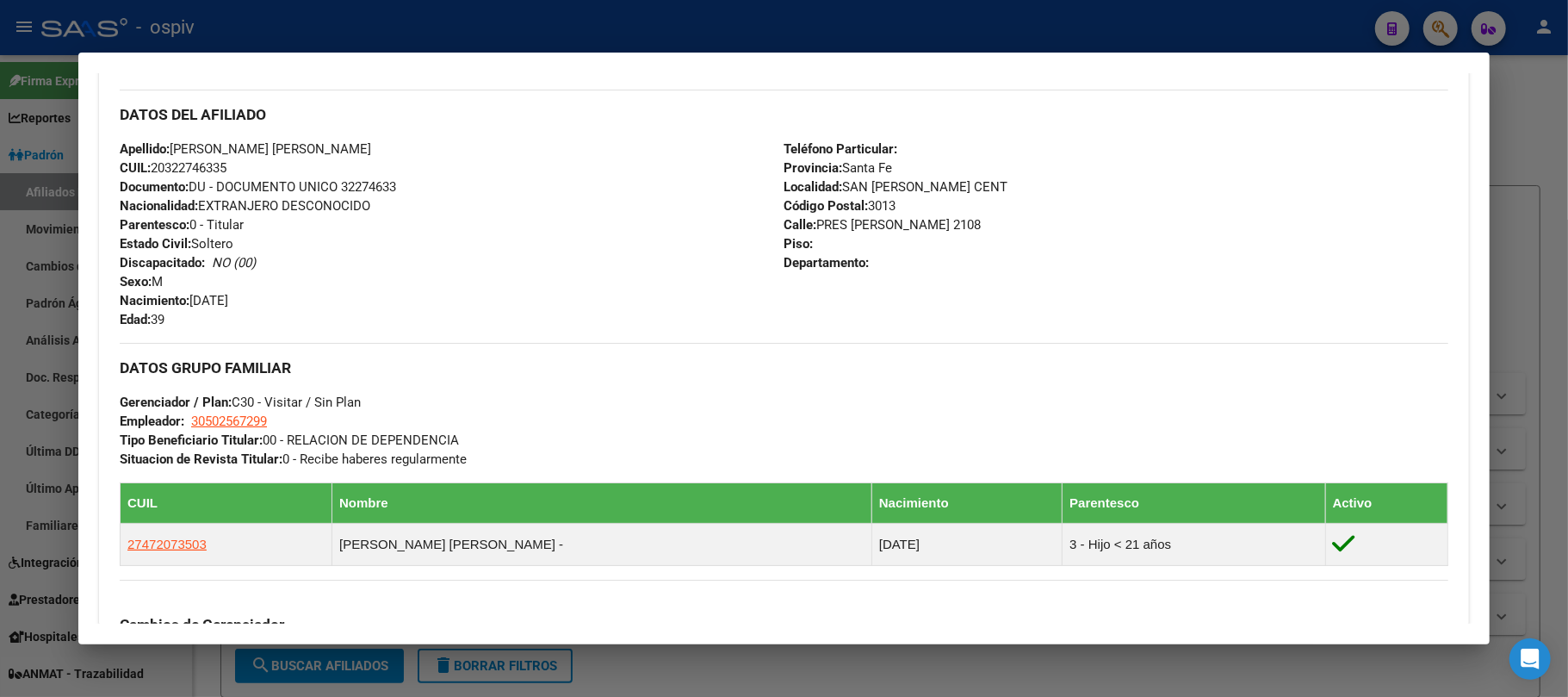
scroll to position [944, 0]
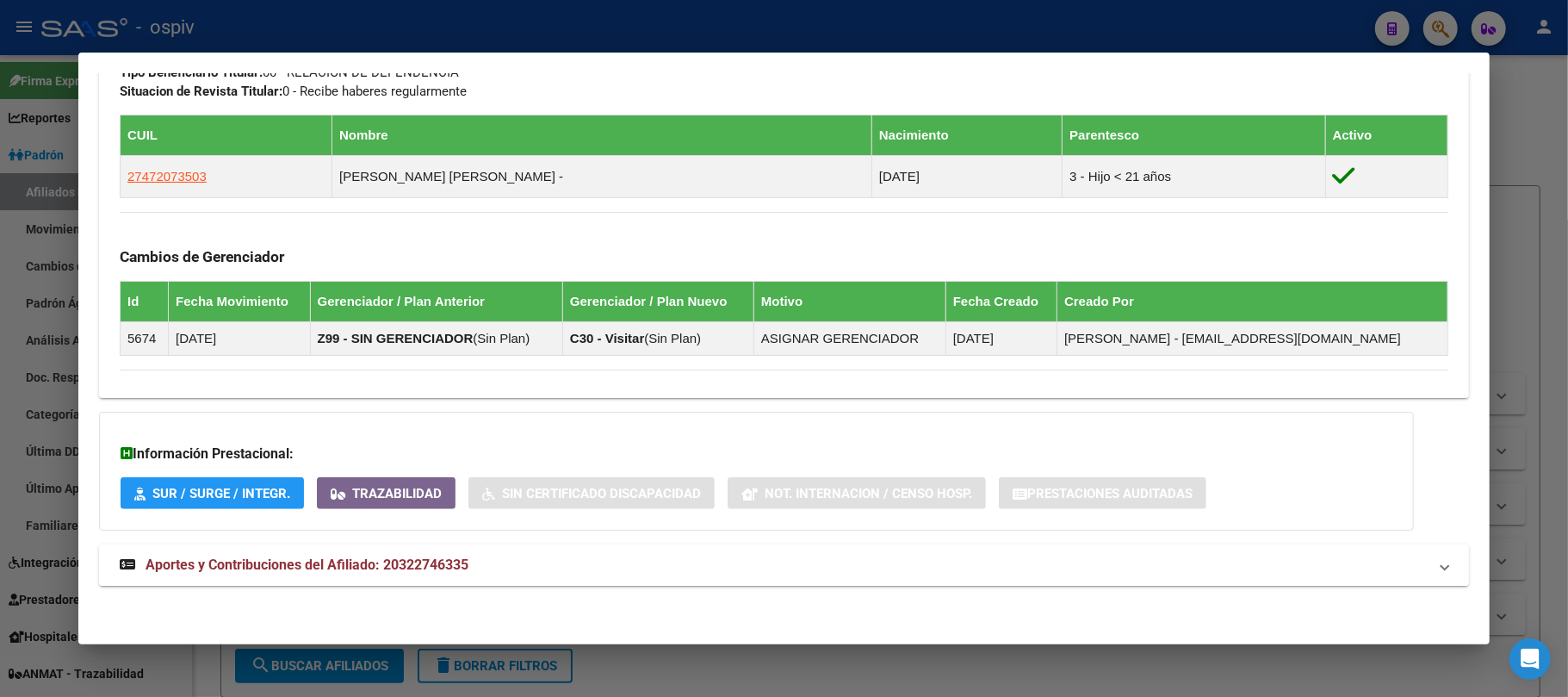
click at [365, 559] on span "Aportes y Contribuciones del Afiliado: 20322746335" at bounding box center [307, 564] width 323 height 16
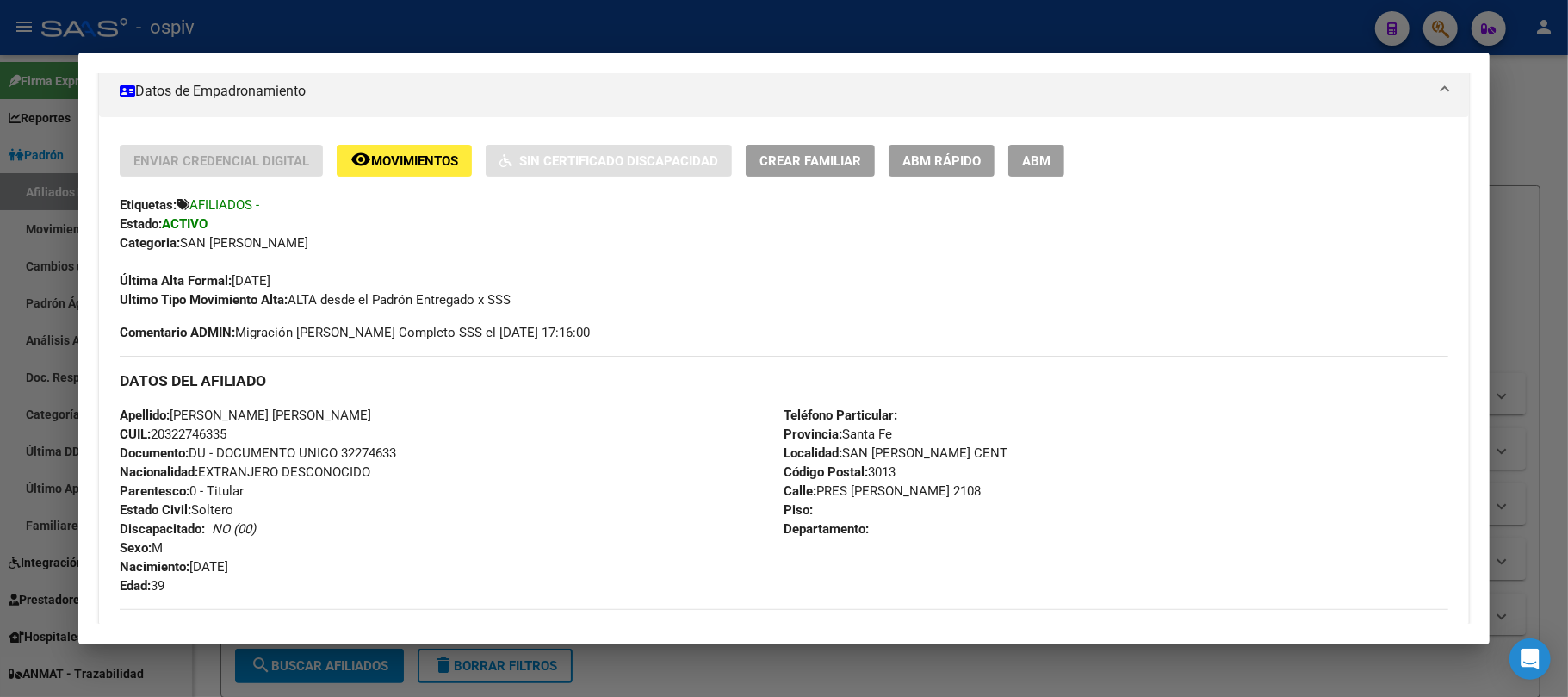
scroll to position [0, 0]
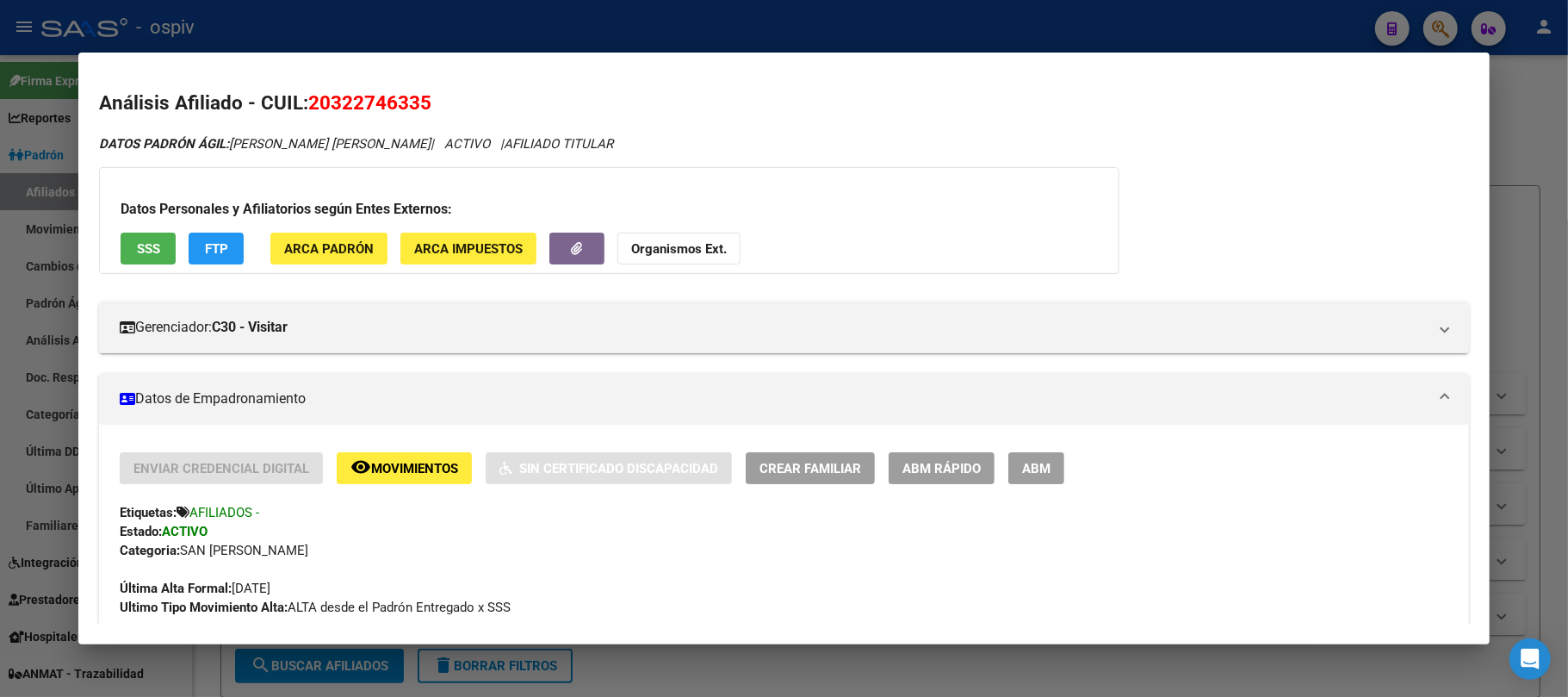
click at [407, 26] on div at bounding box center [784, 348] width 1568 height 697
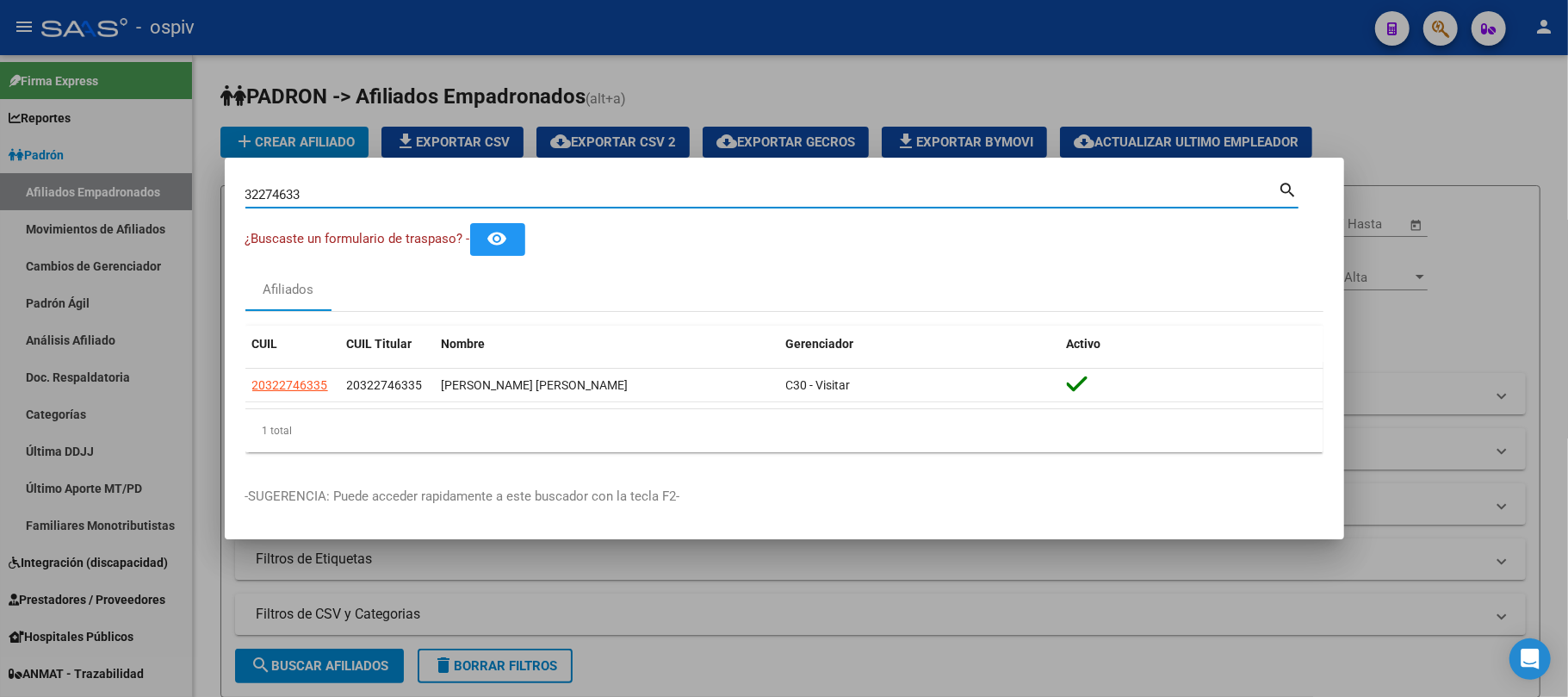
drag, startPoint x: 324, startPoint y: 200, endPoint x: 187, endPoint y: 192, distance: 137.2
click at [187, 192] on div "32274633 Buscar (apellido, dni, cuil, nro traspaso, cuit, obra social) search ¿…" at bounding box center [784, 348] width 1568 height 697
paste input "954815"
type input "95481533"
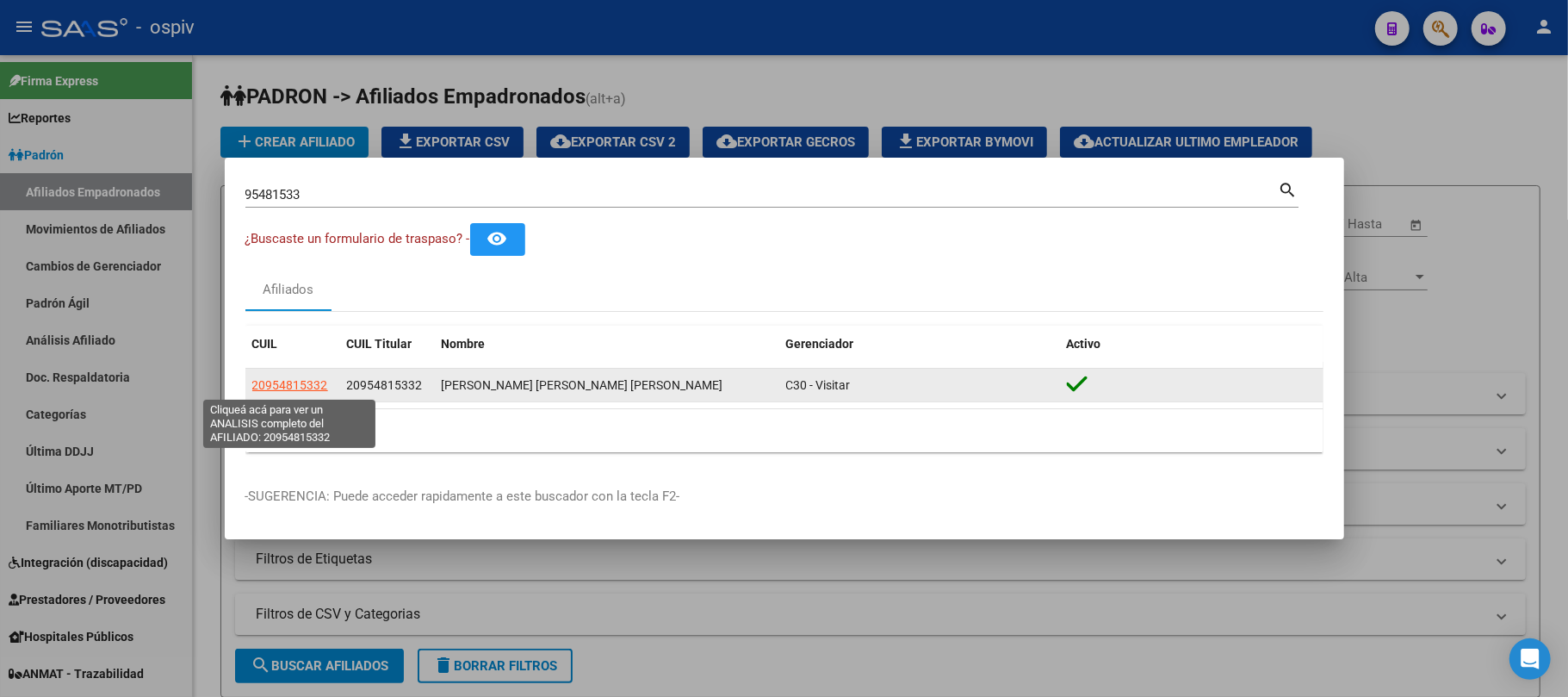
click at [281, 380] on span "20954815332" at bounding box center [291, 384] width 76 height 13
type textarea "20954815332"
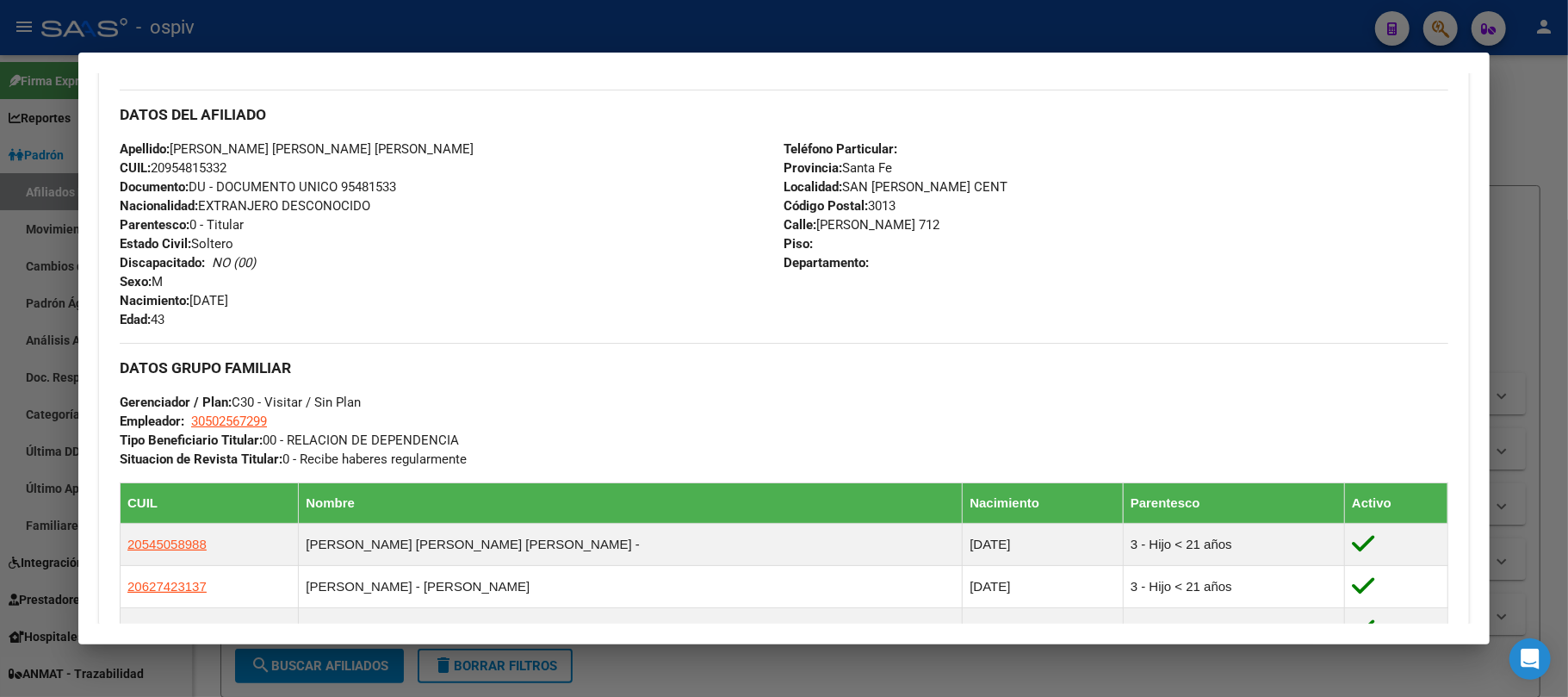
scroll to position [1113, 0]
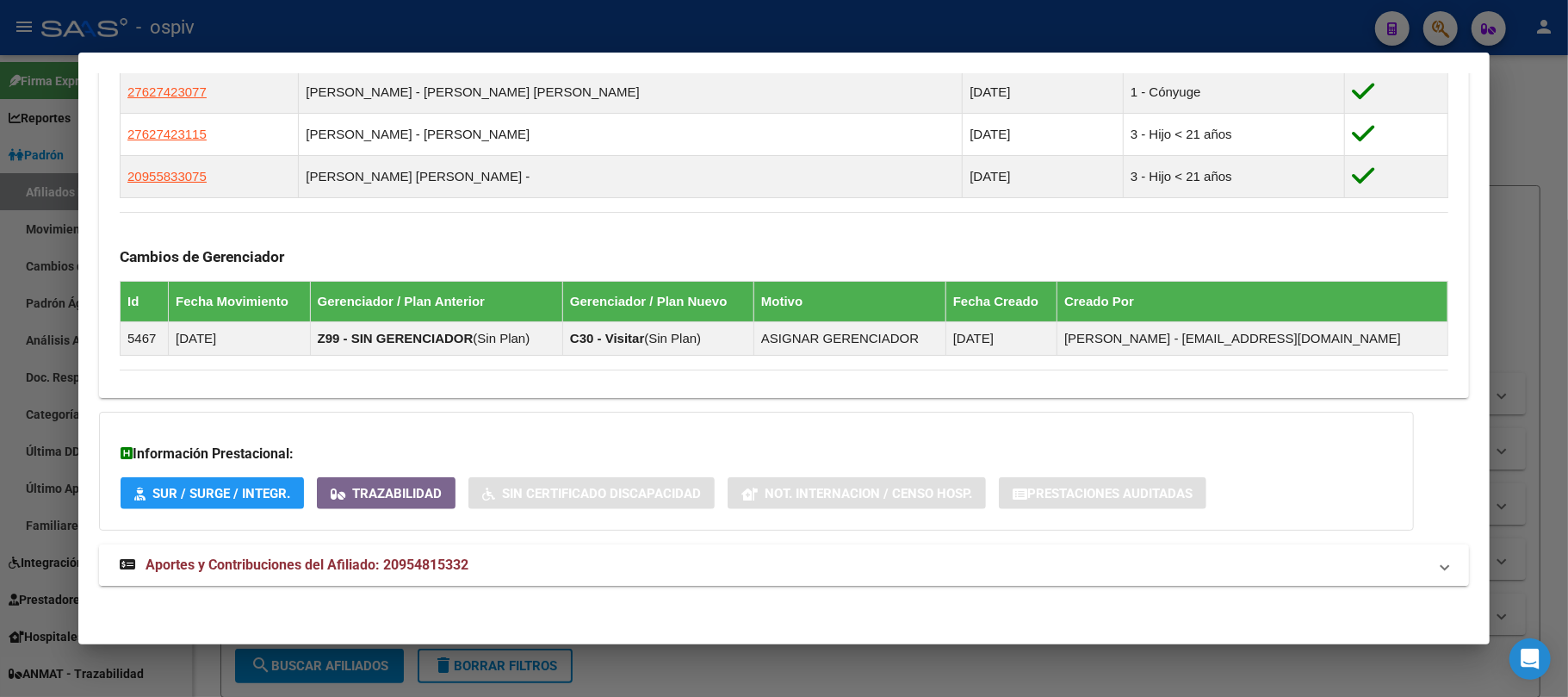
click at [394, 563] on span "Aportes y Contribuciones del Afiliado: 20954815332" at bounding box center [307, 564] width 323 height 16
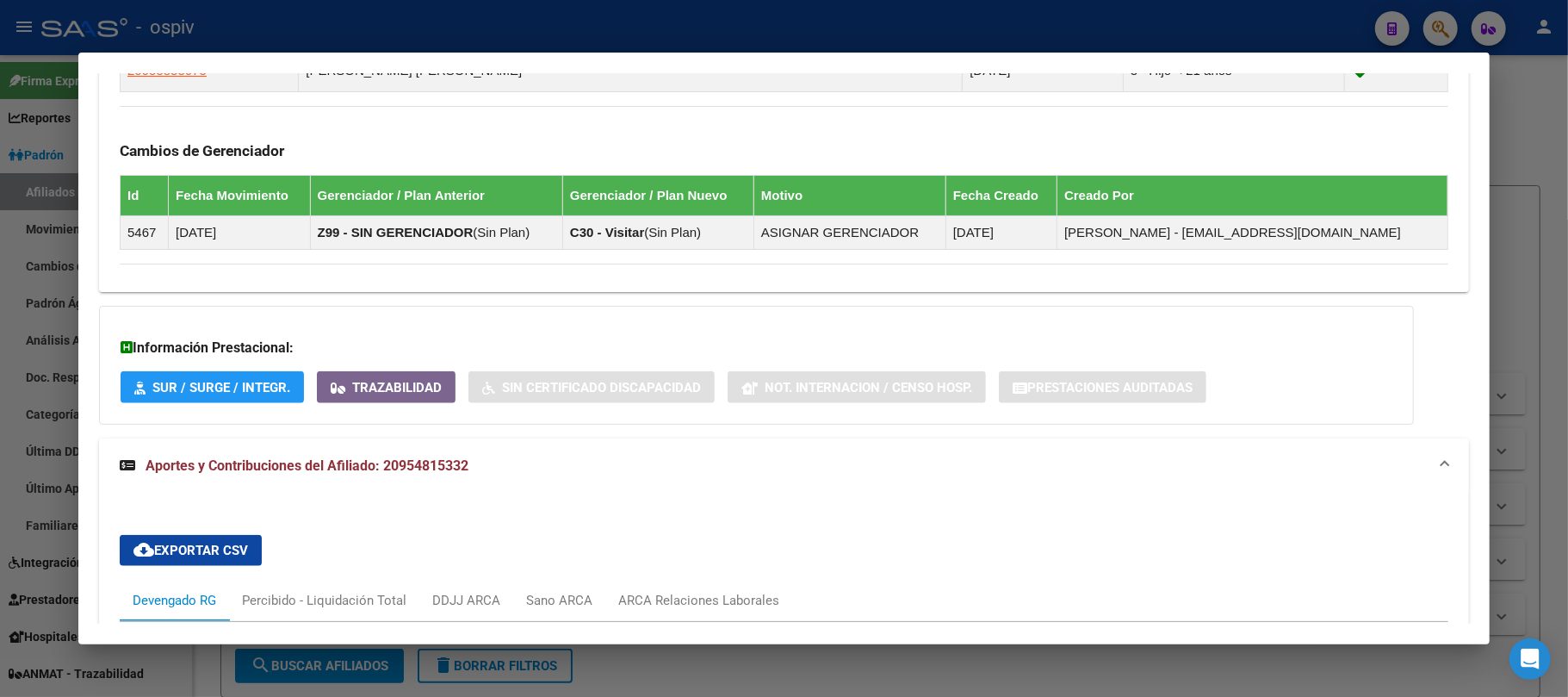
scroll to position [1801, 0]
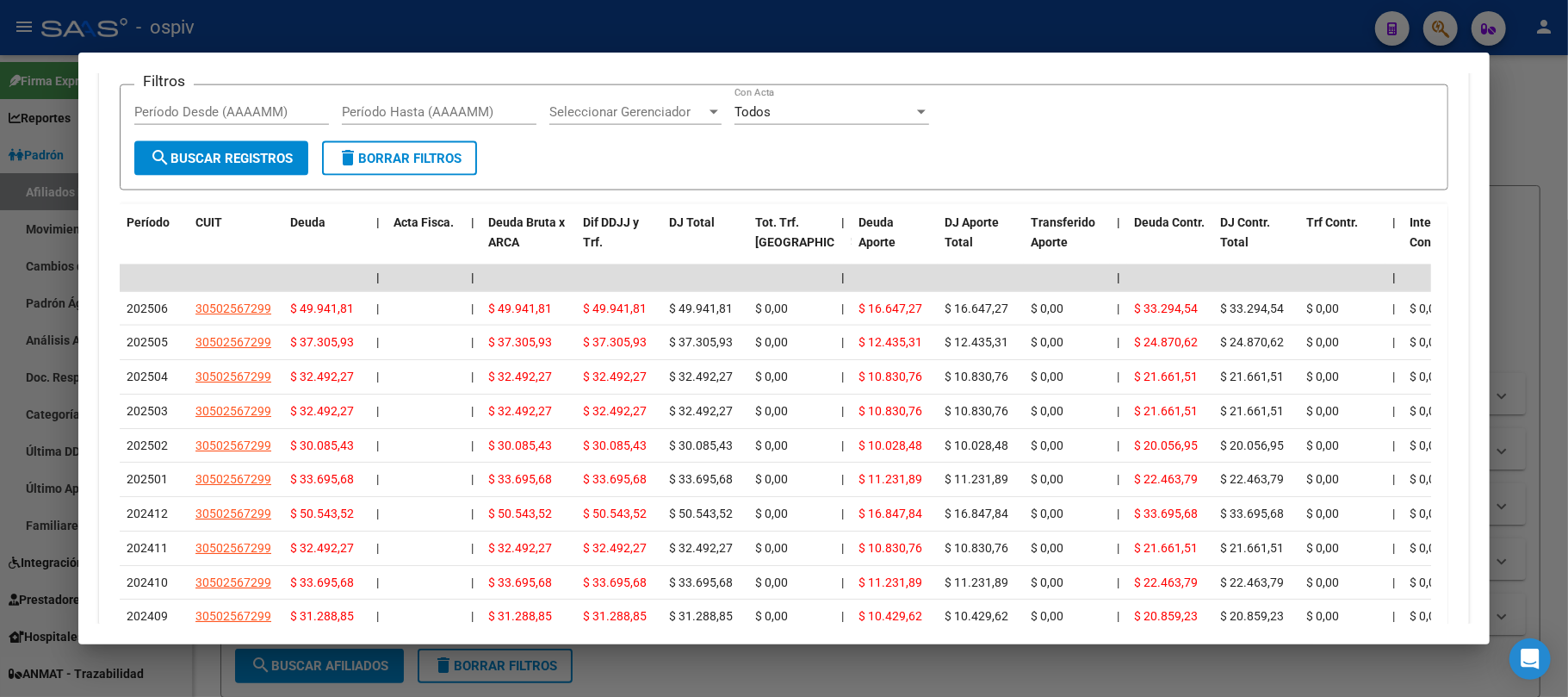
click at [504, 21] on div at bounding box center [784, 348] width 1568 height 697
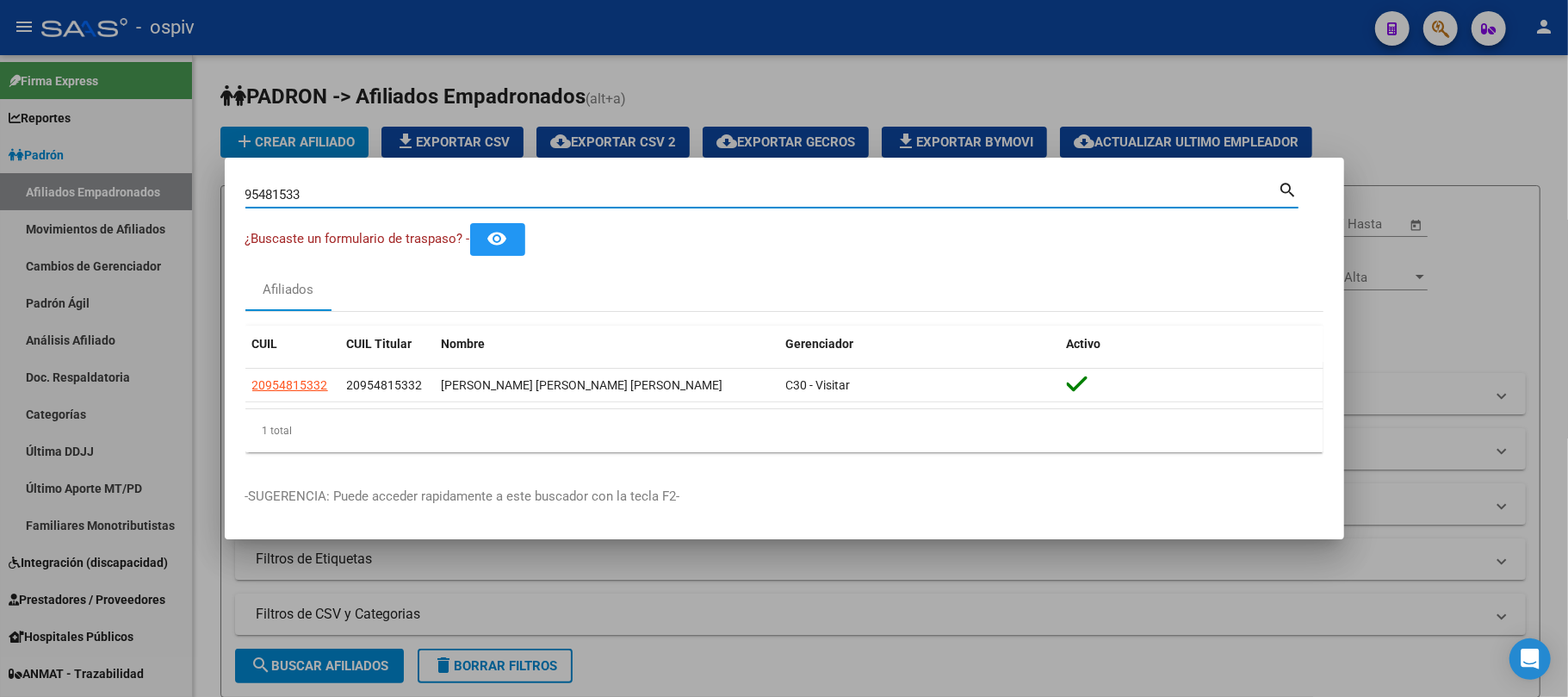
drag, startPoint x: 365, startPoint y: 193, endPoint x: 135, endPoint y: 170, distance: 231.1
click at [135, 170] on div "95481533 Buscar (apellido, dni, cuil, nro traspaso, cuit, obra social) search ¿…" at bounding box center [784, 348] width 1568 height 697
paste input "42534472"
type input "42534472"
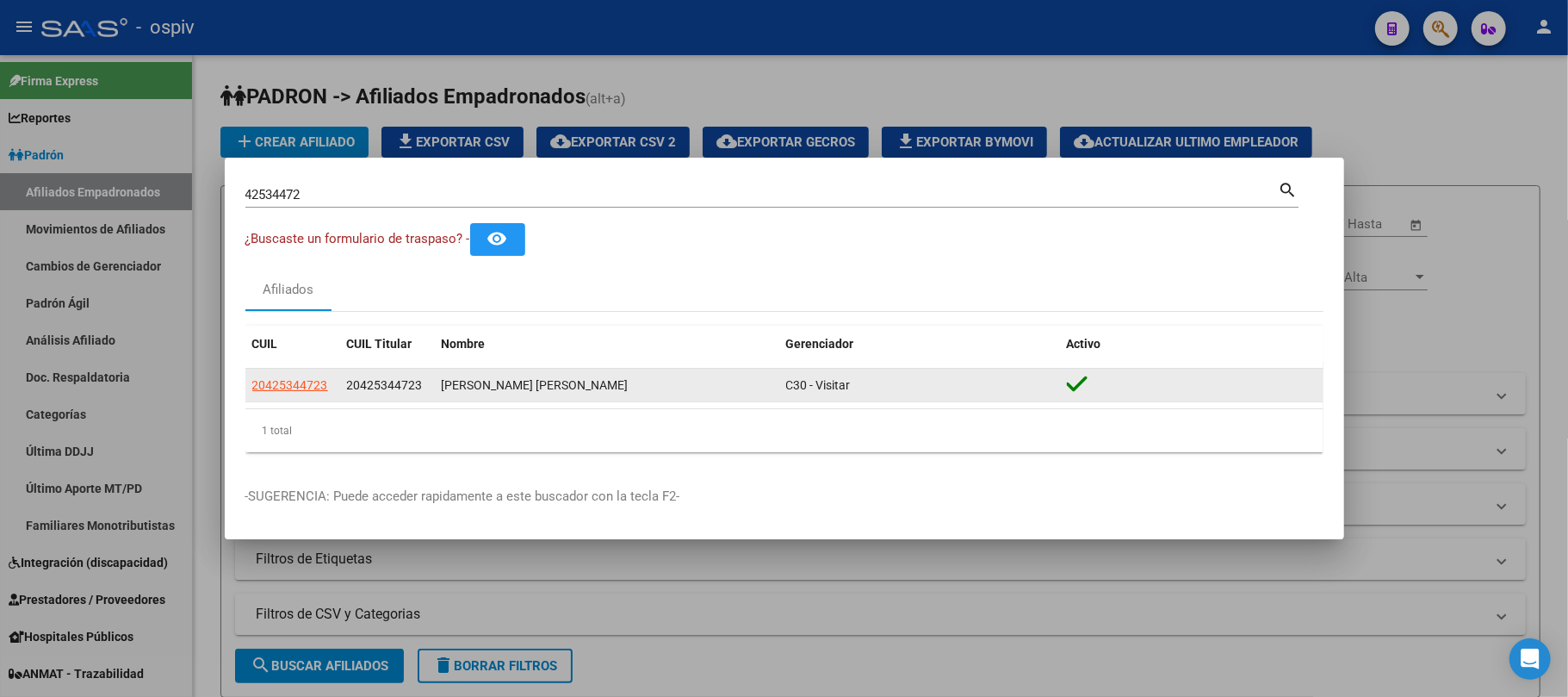
click at [494, 382] on div "[PERSON_NAME] [PERSON_NAME]" at bounding box center [607, 385] width 331 height 20
click at [304, 382] on span "20425344723" at bounding box center [291, 384] width 76 height 13
type textarea "20425344723"
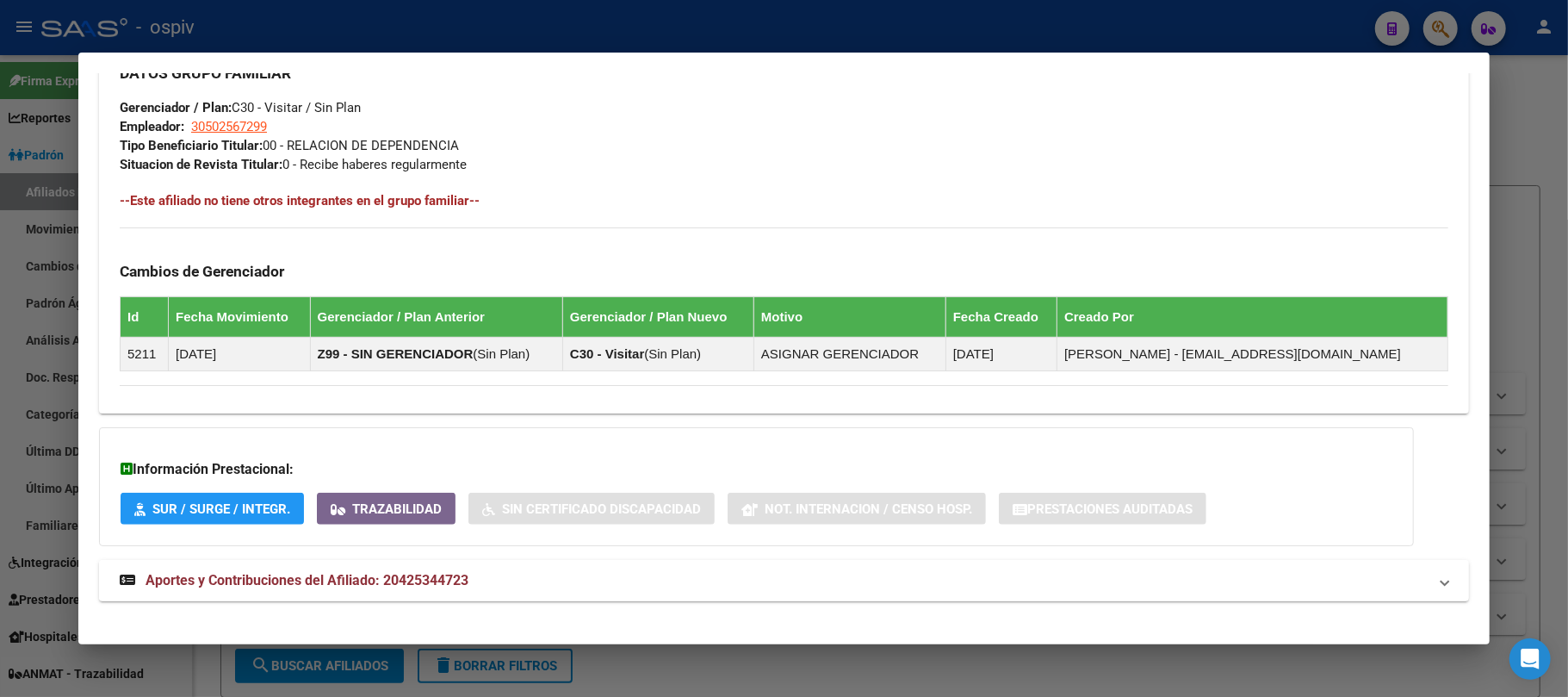
scroll to position [868, 0]
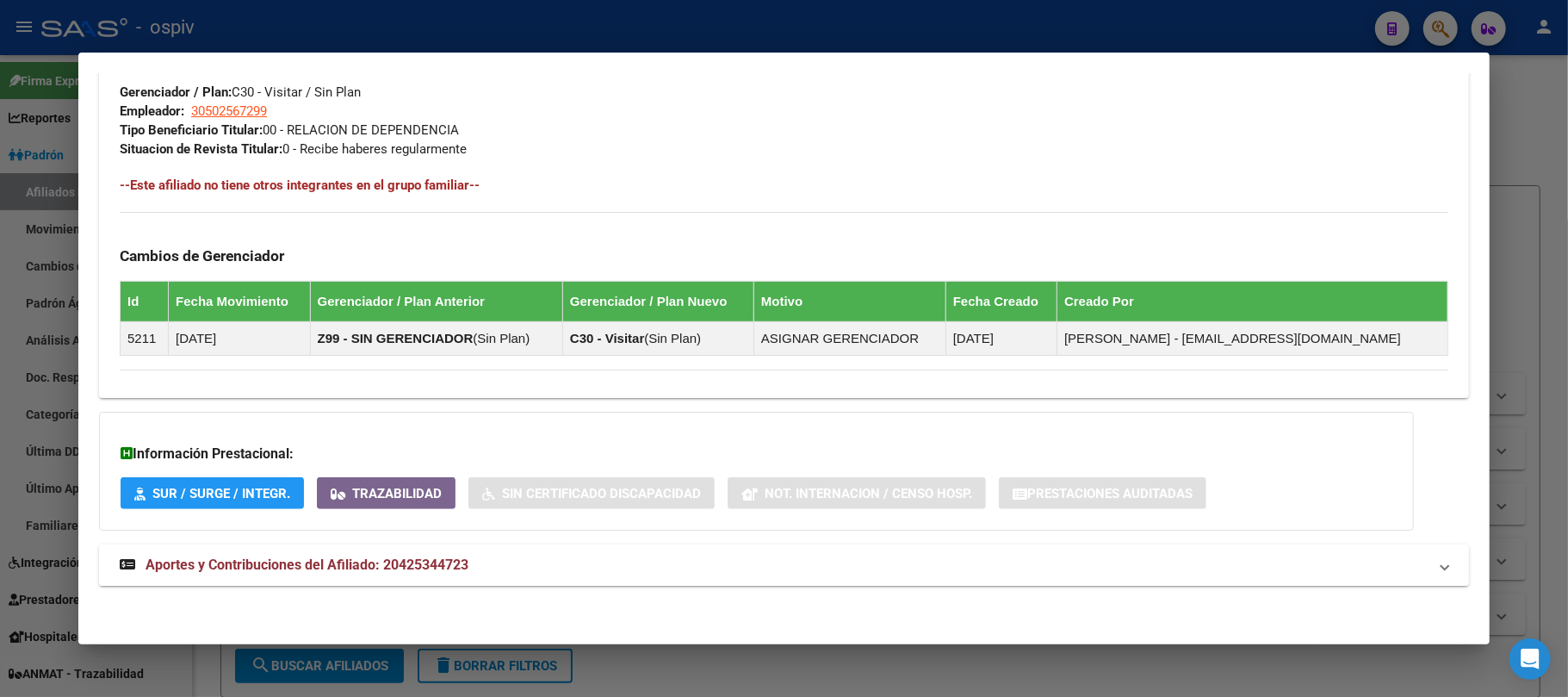
click at [360, 562] on span "Aportes y Contribuciones del Afiliado: 20425344723" at bounding box center [307, 564] width 323 height 16
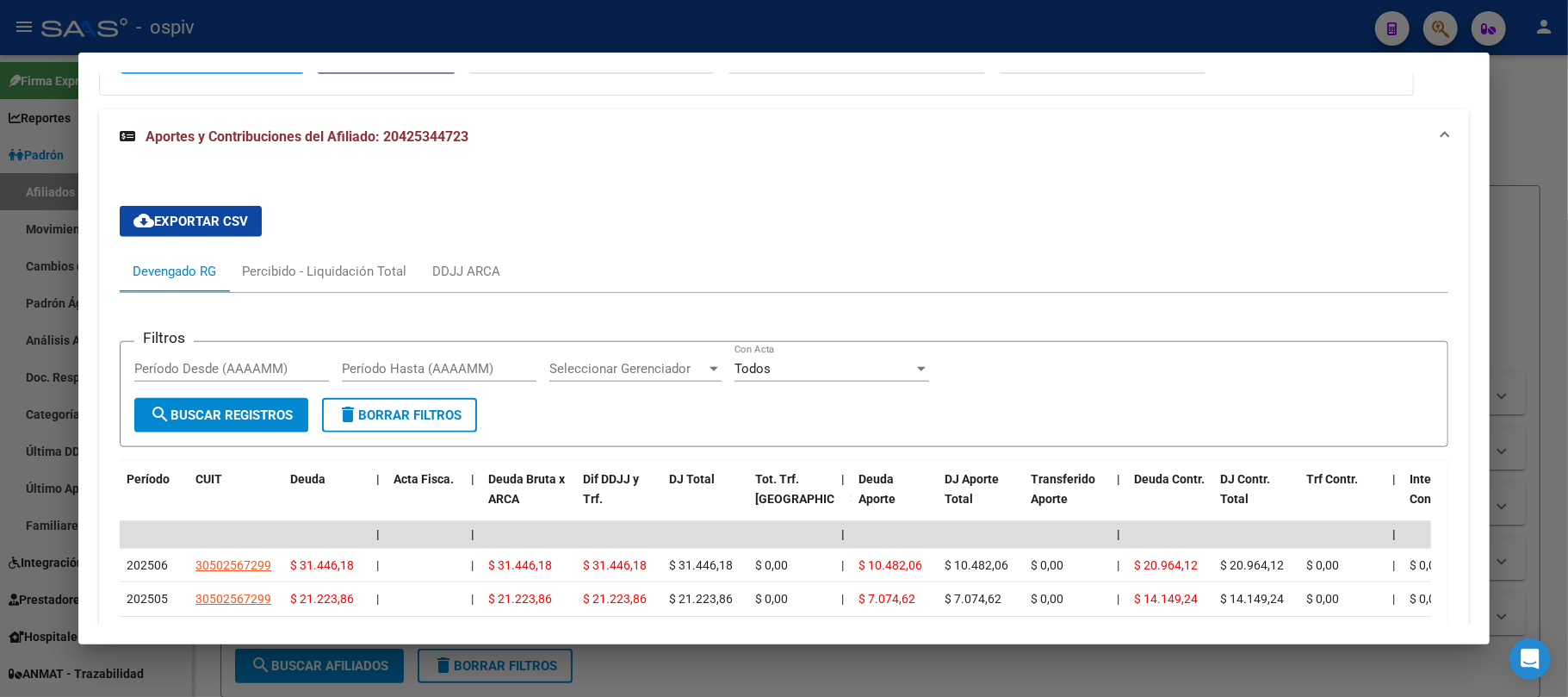
scroll to position [1717, 0]
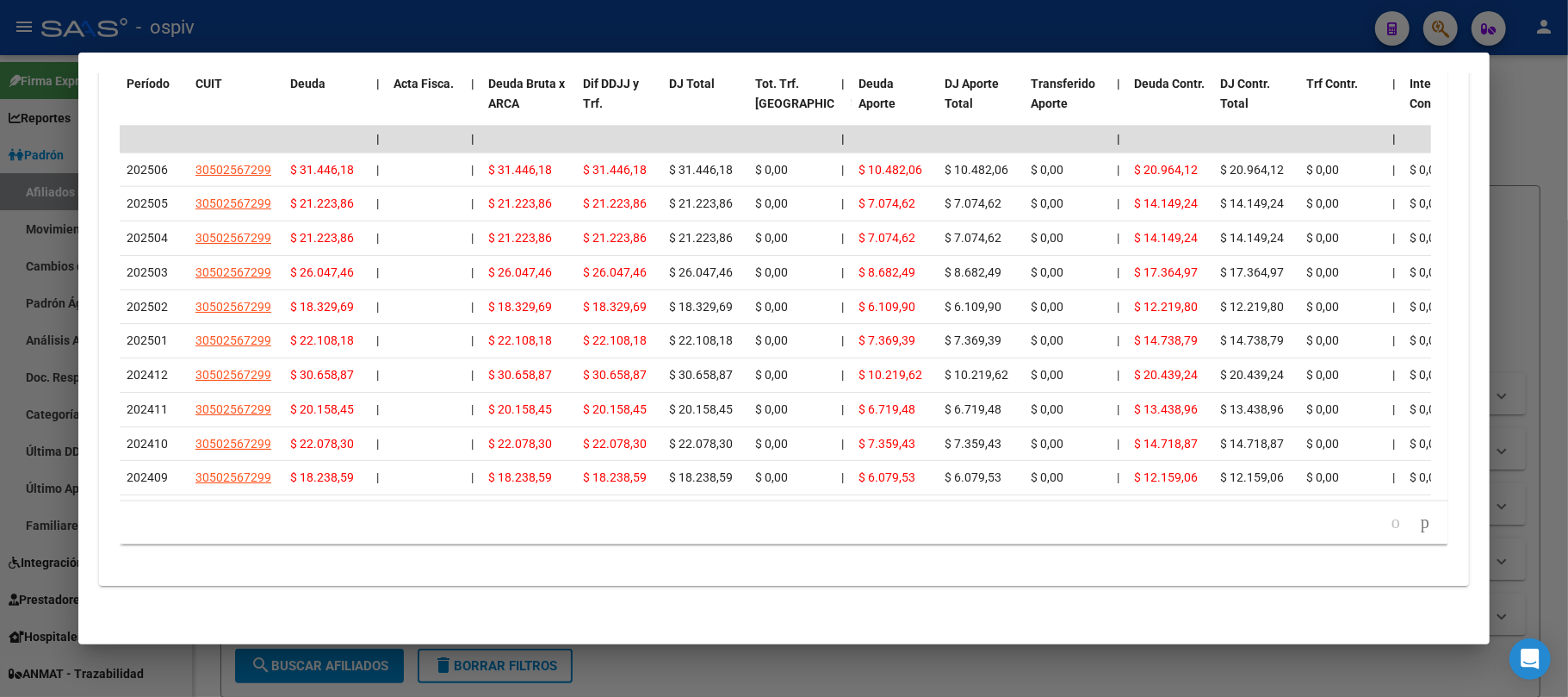
click at [453, 25] on div at bounding box center [784, 348] width 1568 height 697
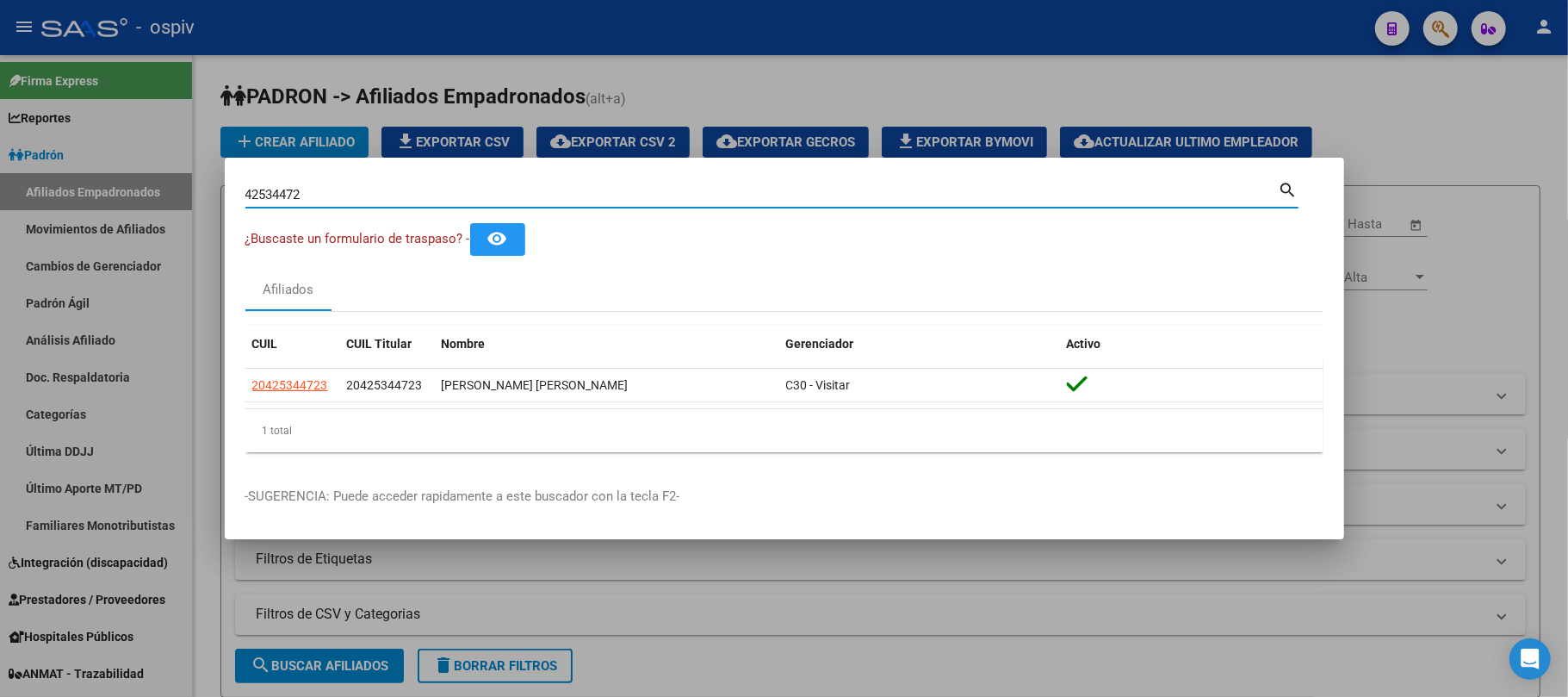
drag, startPoint x: 346, startPoint y: 200, endPoint x: 187, endPoint y: 196, distance: 159.1
click at [187, 196] on div "42534472 Buscar (apellido, dni, cuil, nro traspaso, cuit, obra social) search ¿…" at bounding box center [784, 348] width 1568 height 697
paste input "2777093"
type input "27770932"
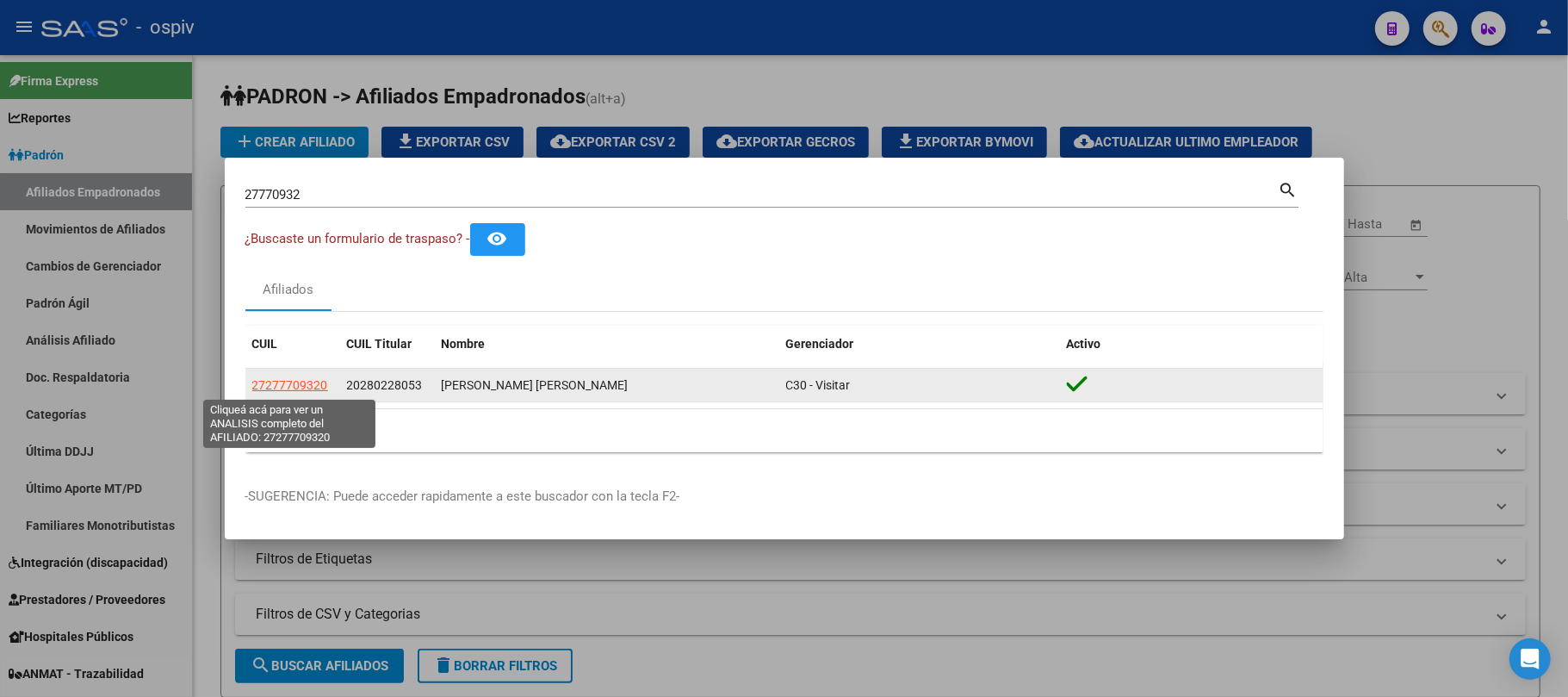
click at [283, 383] on span "27277709320" at bounding box center [291, 384] width 76 height 13
type textarea "27277709320"
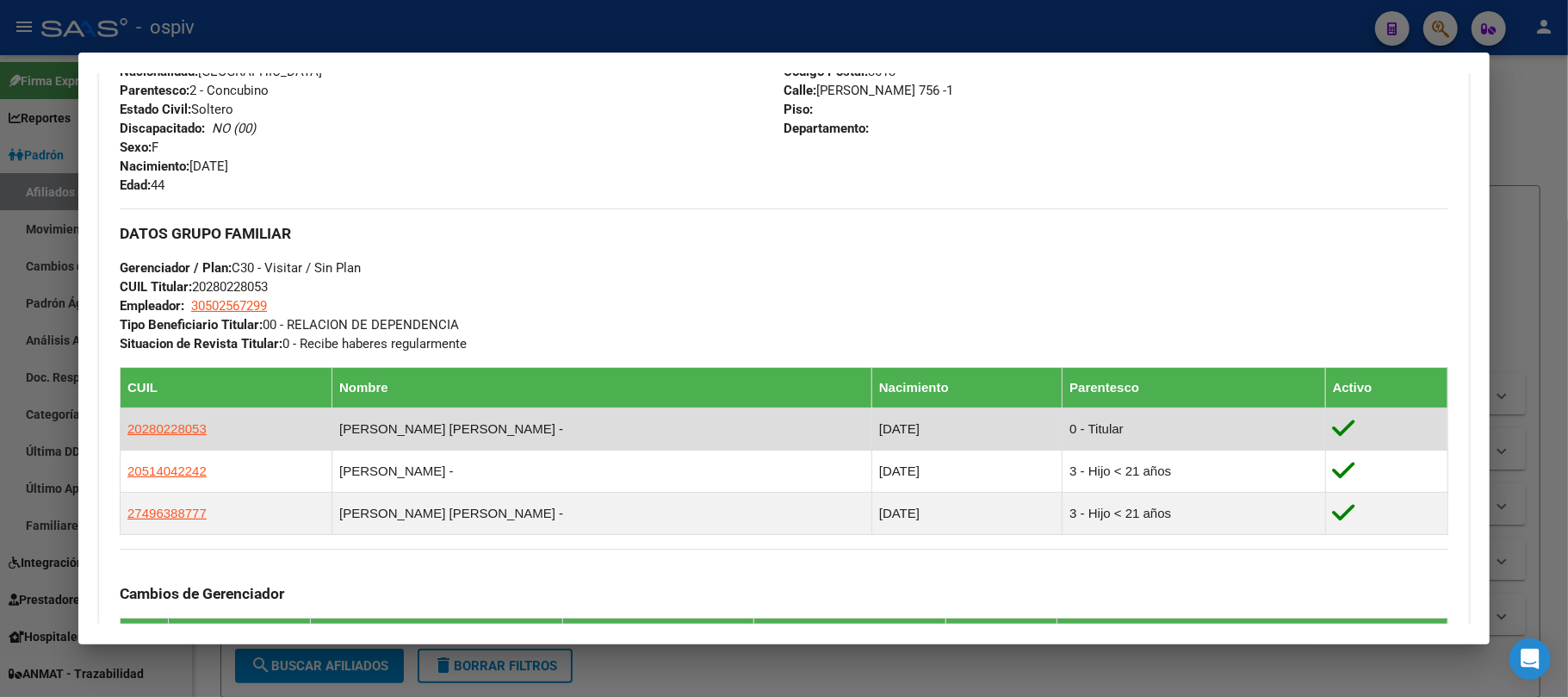
scroll to position [1069, 0]
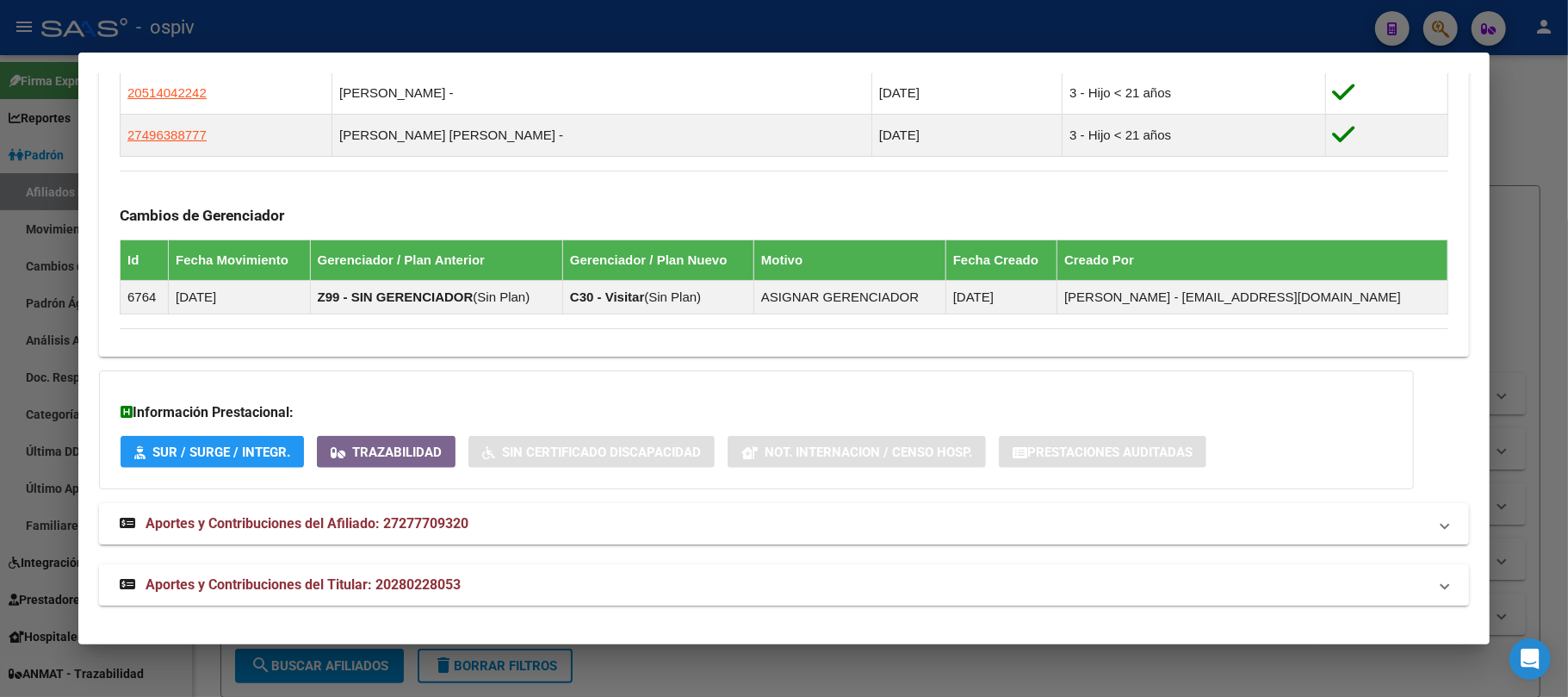
click at [407, 586] on span "Aportes y Contribuciones del Titular: 20280228053" at bounding box center [303, 584] width 315 height 16
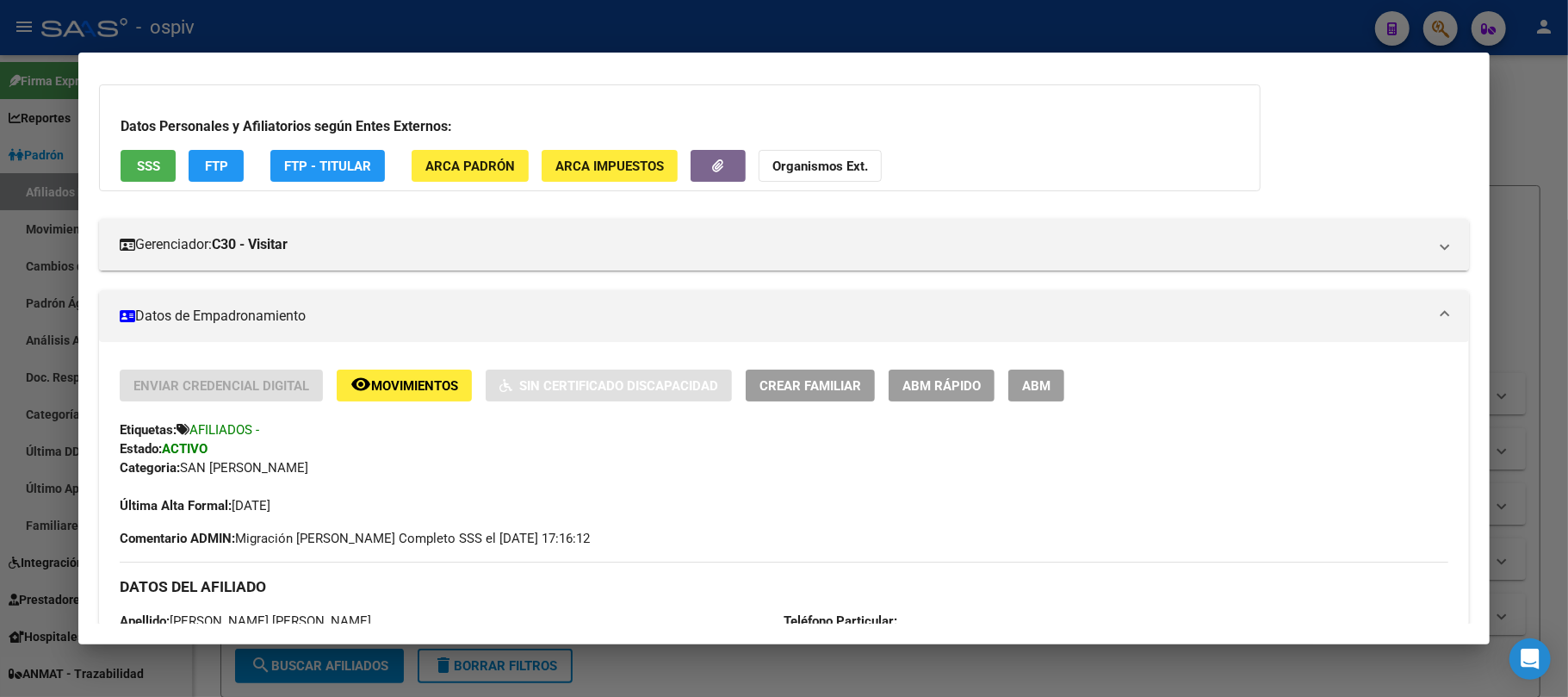
scroll to position [0, 0]
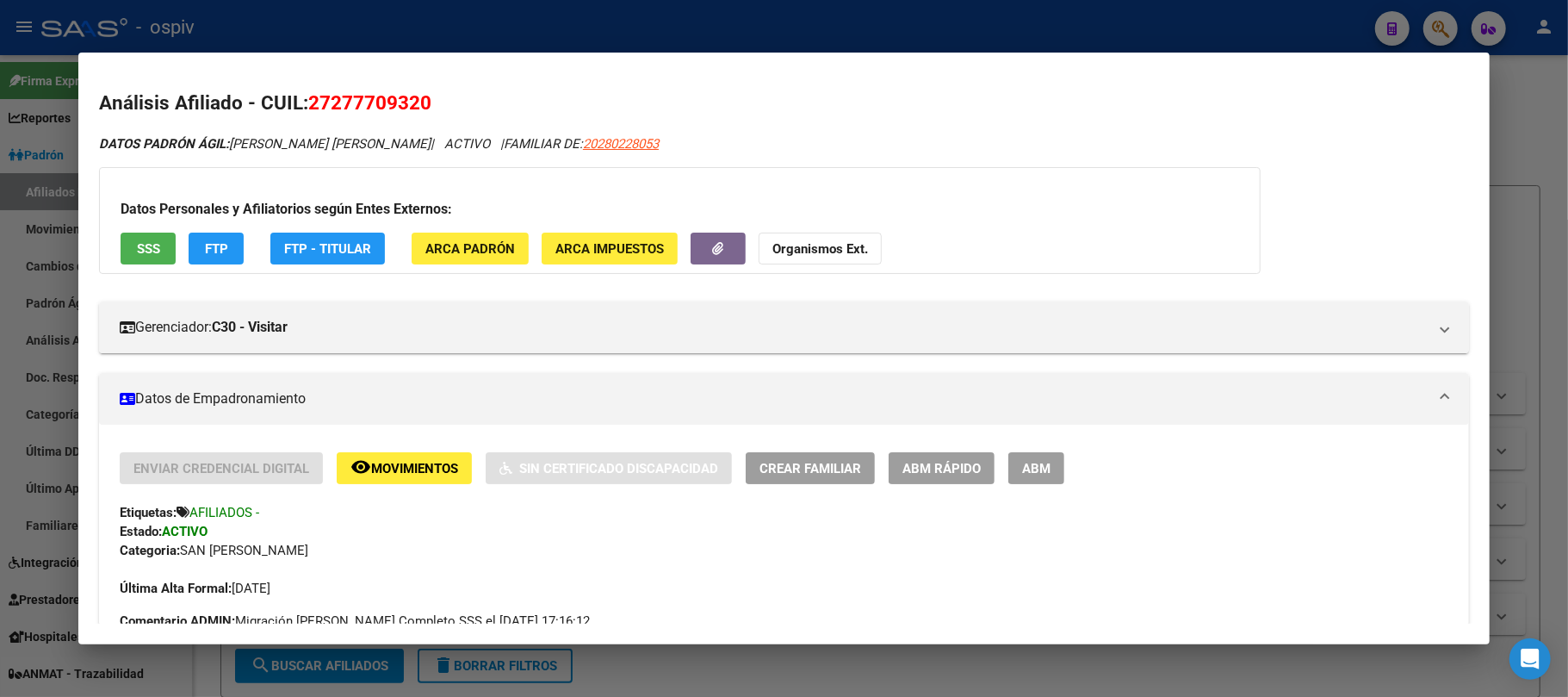
click at [720, 32] on div at bounding box center [784, 348] width 1568 height 697
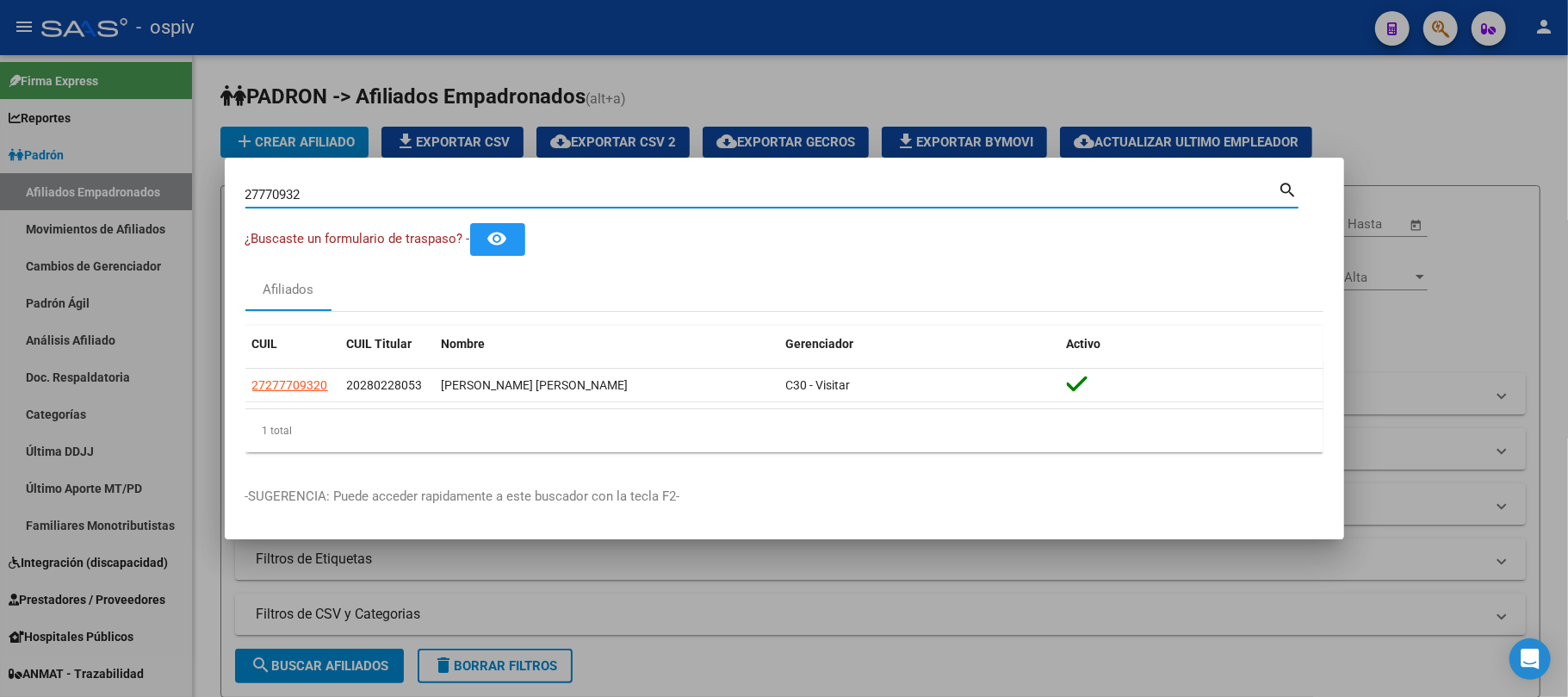
drag, startPoint x: 239, startPoint y: 188, endPoint x: 124, endPoint y: 176, distance: 115.6
click at [124, 176] on div "27770932 Buscar (apellido, dni, cuil, nro traspaso, cuit, obra social) search ¿…" at bounding box center [784, 348] width 1568 height 697
paste input "2792853"
type input "22792853"
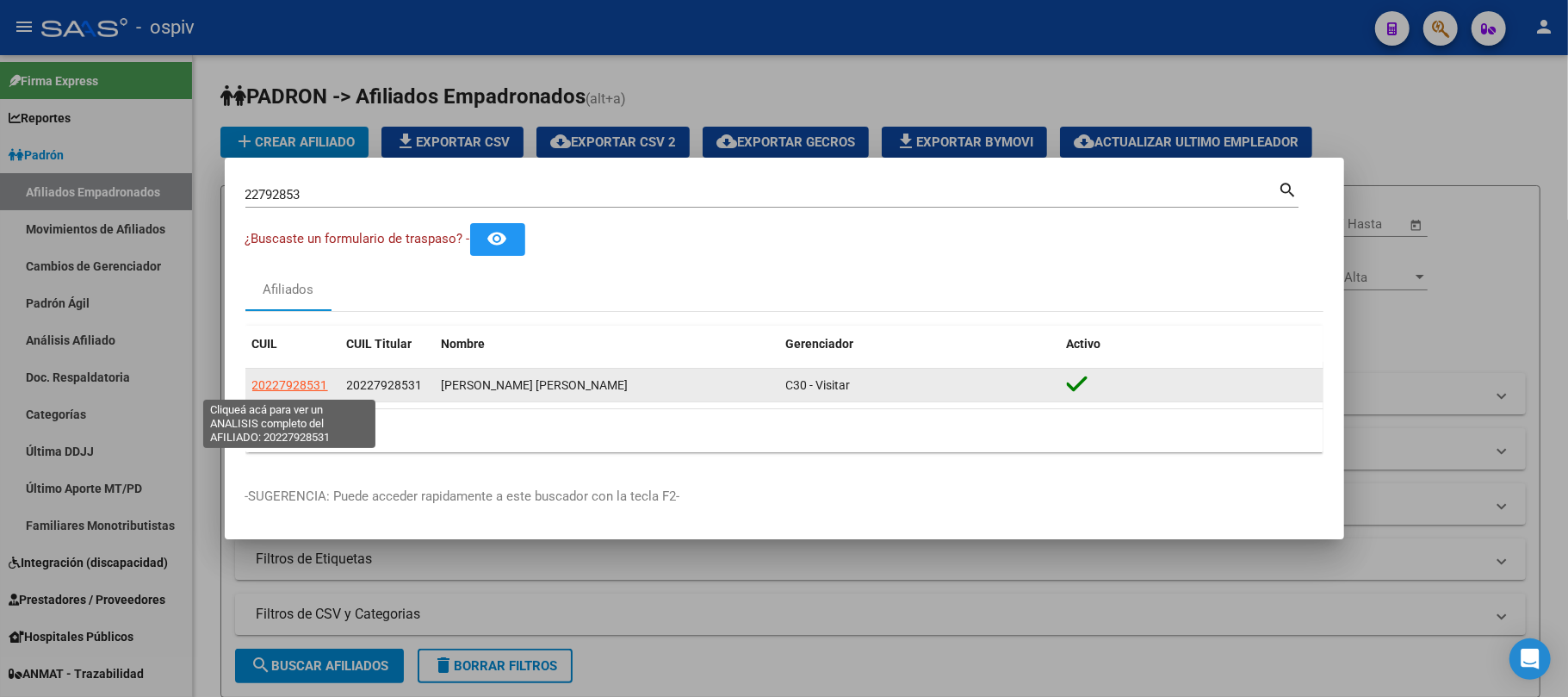
click at [291, 387] on span "20227928531" at bounding box center [291, 384] width 76 height 13
type textarea "20227928531"
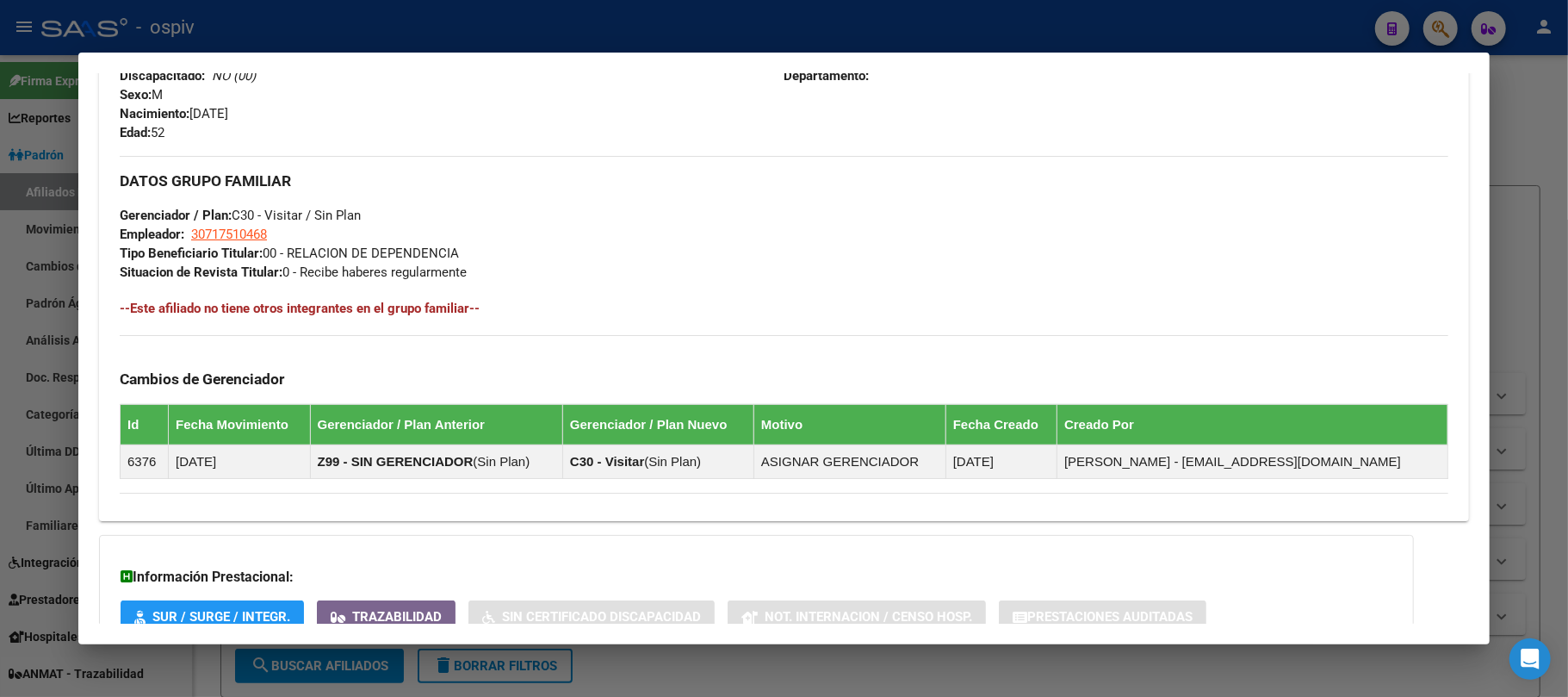
scroll to position [868, 0]
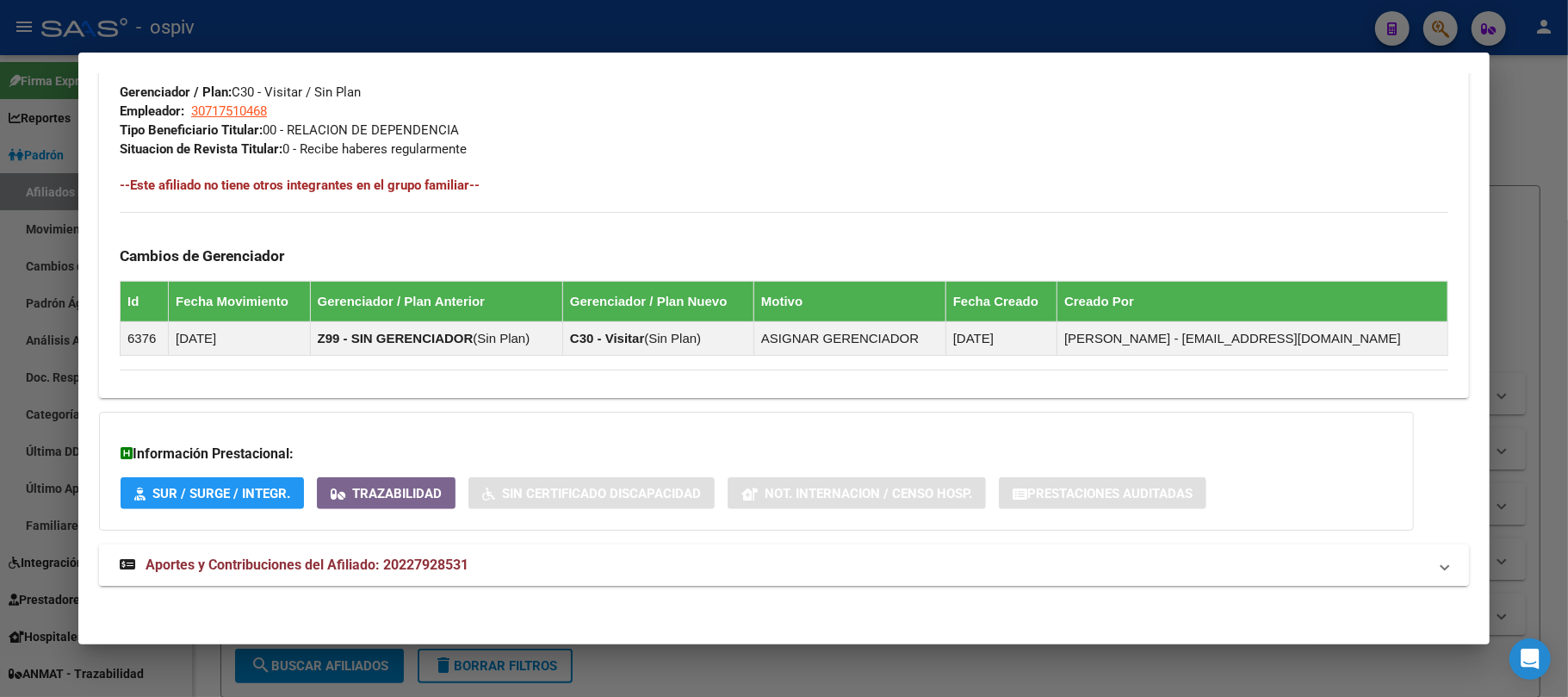
click at [275, 556] on span "Aportes y Contribuciones del Afiliado: 20227928531" at bounding box center [307, 564] width 323 height 16
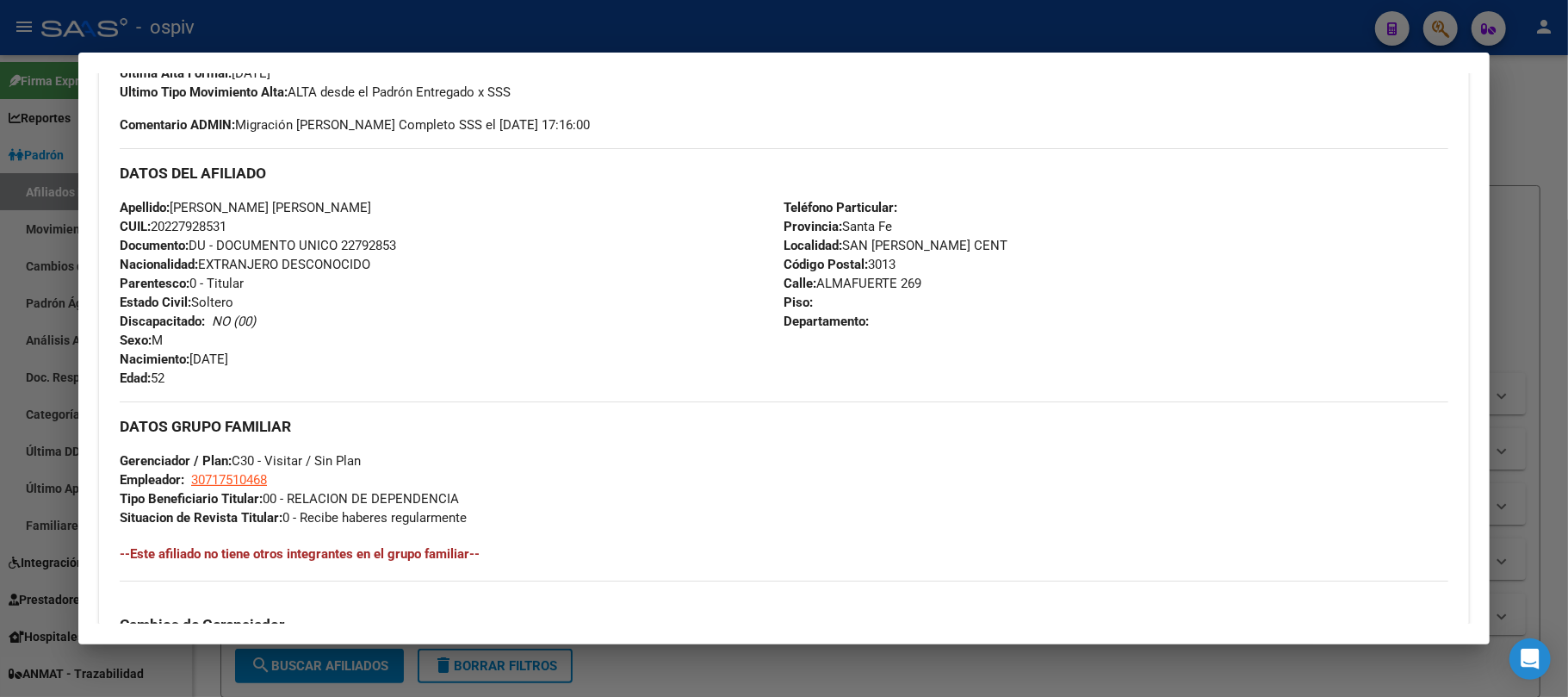
scroll to position [0, 0]
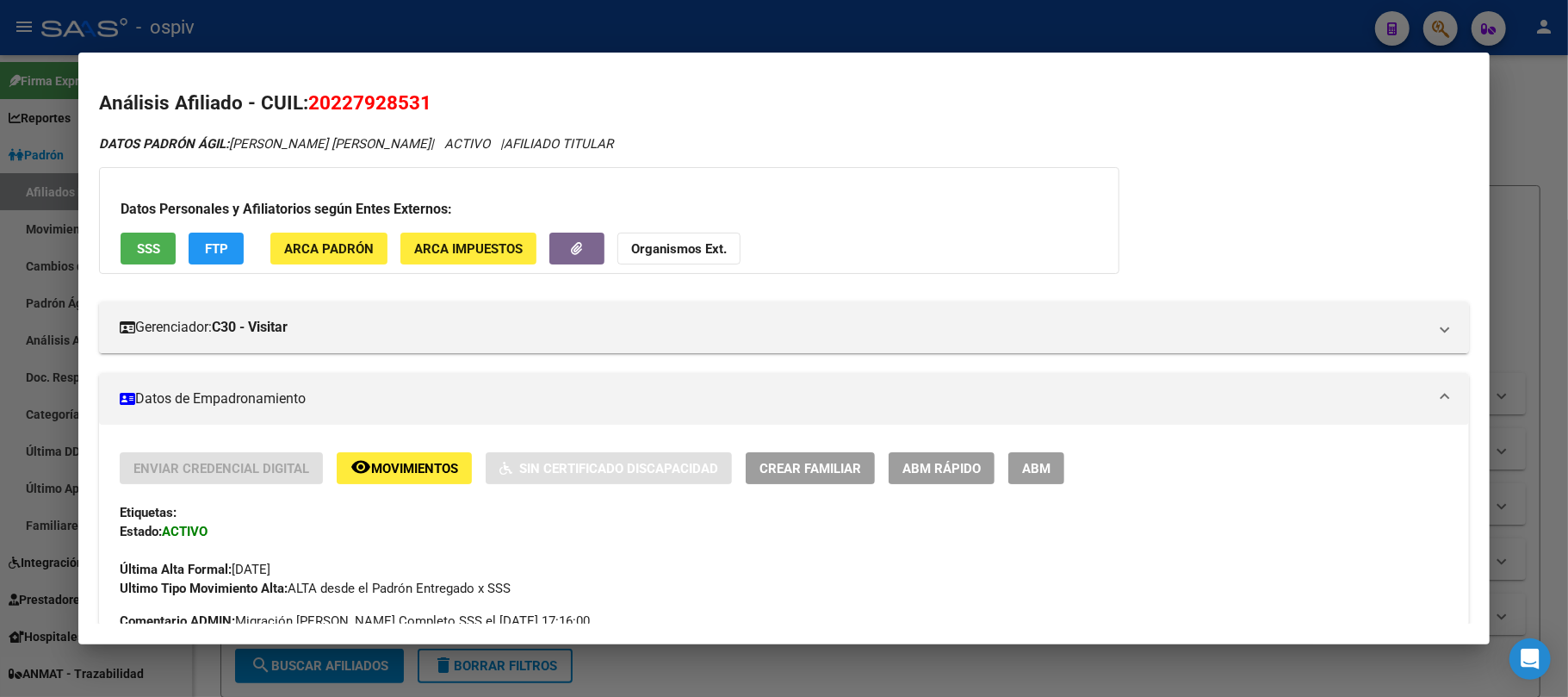
click at [142, 246] on span "SSS" at bounding box center [148, 248] width 23 height 15
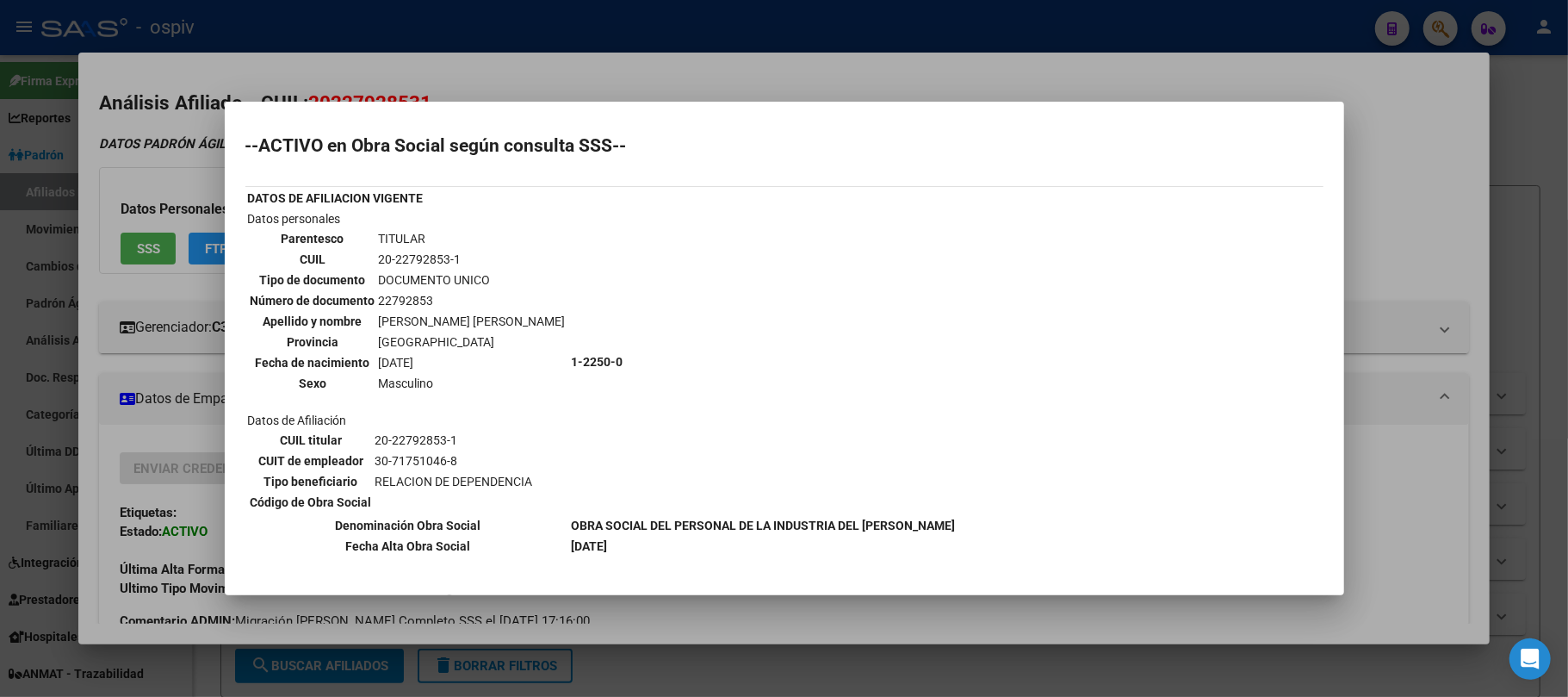
click at [773, 32] on div at bounding box center [784, 348] width 1568 height 697
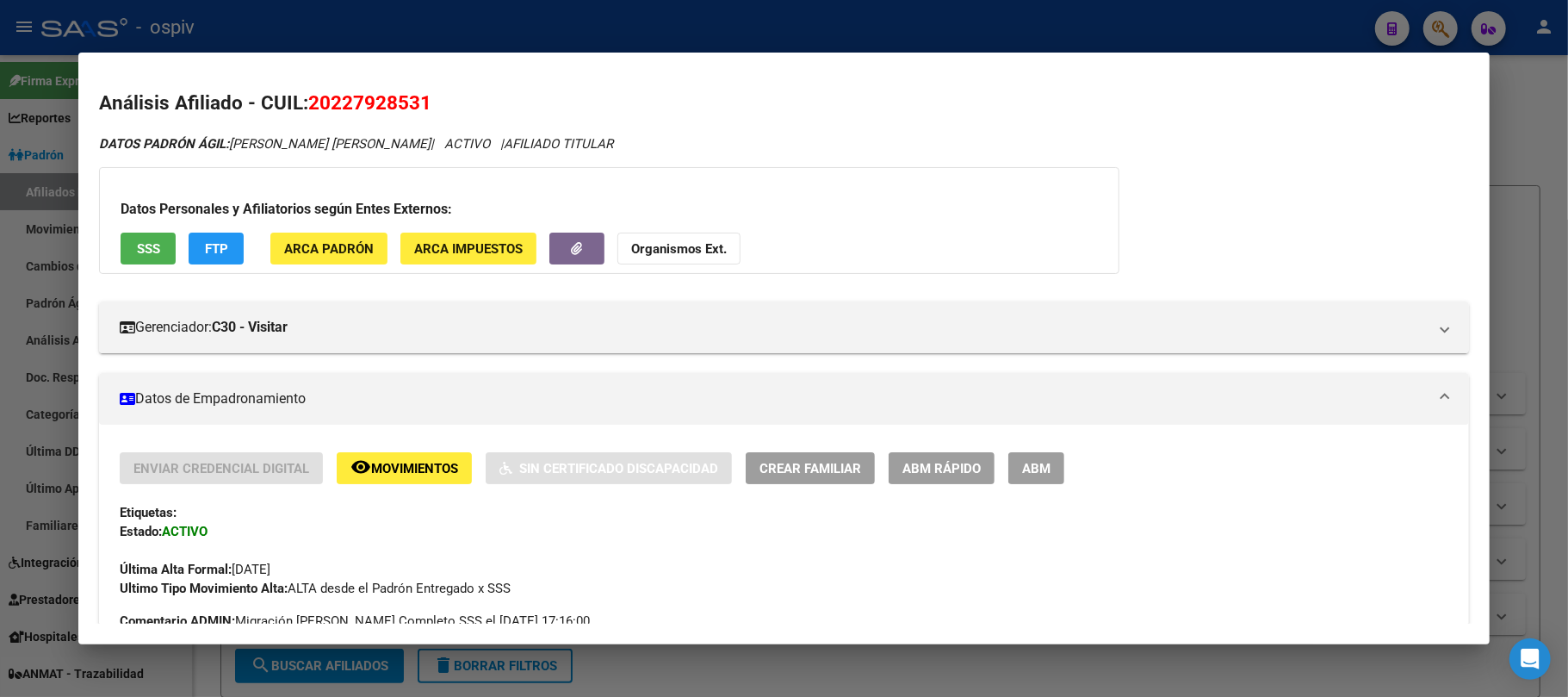
click at [157, 246] on span "SSS" at bounding box center [148, 248] width 23 height 15
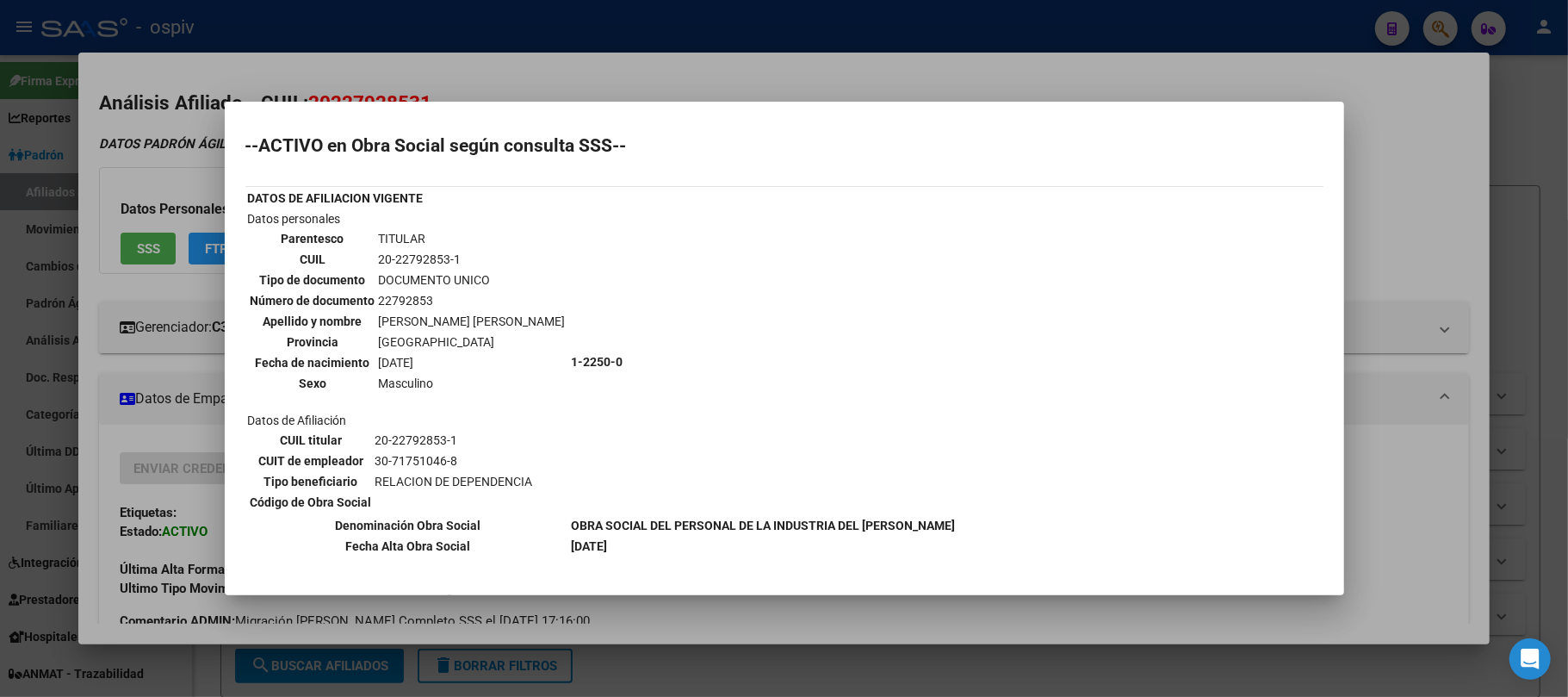
click at [427, 256] on td "20-22792853-1" at bounding box center [472, 259] width 189 height 19
copy tbody "20-22792853-1"
click at [757, 22] on div at bounding box center [784, 348] width 1568 height 697
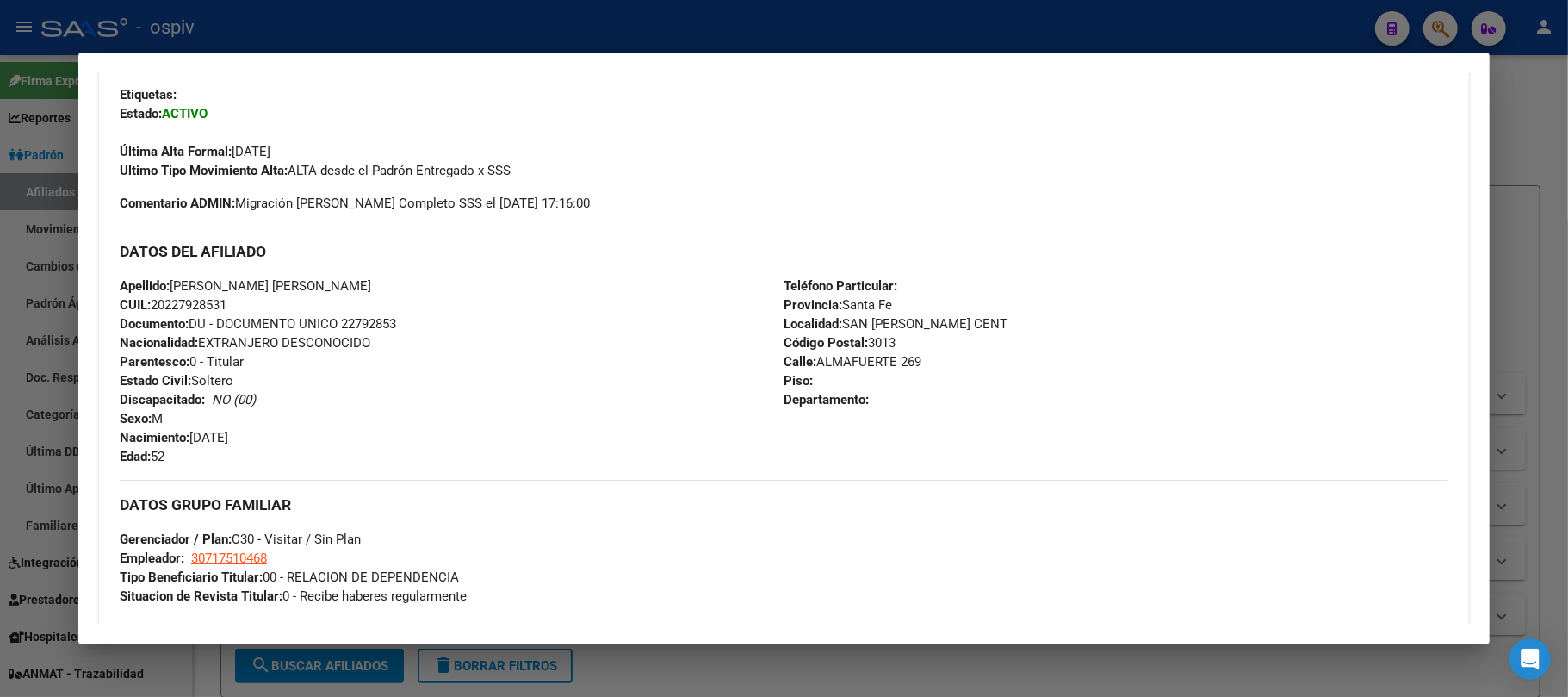
scroll to position [459, 0]
